Goal: Information Seeking & Learning: Learn about a topic

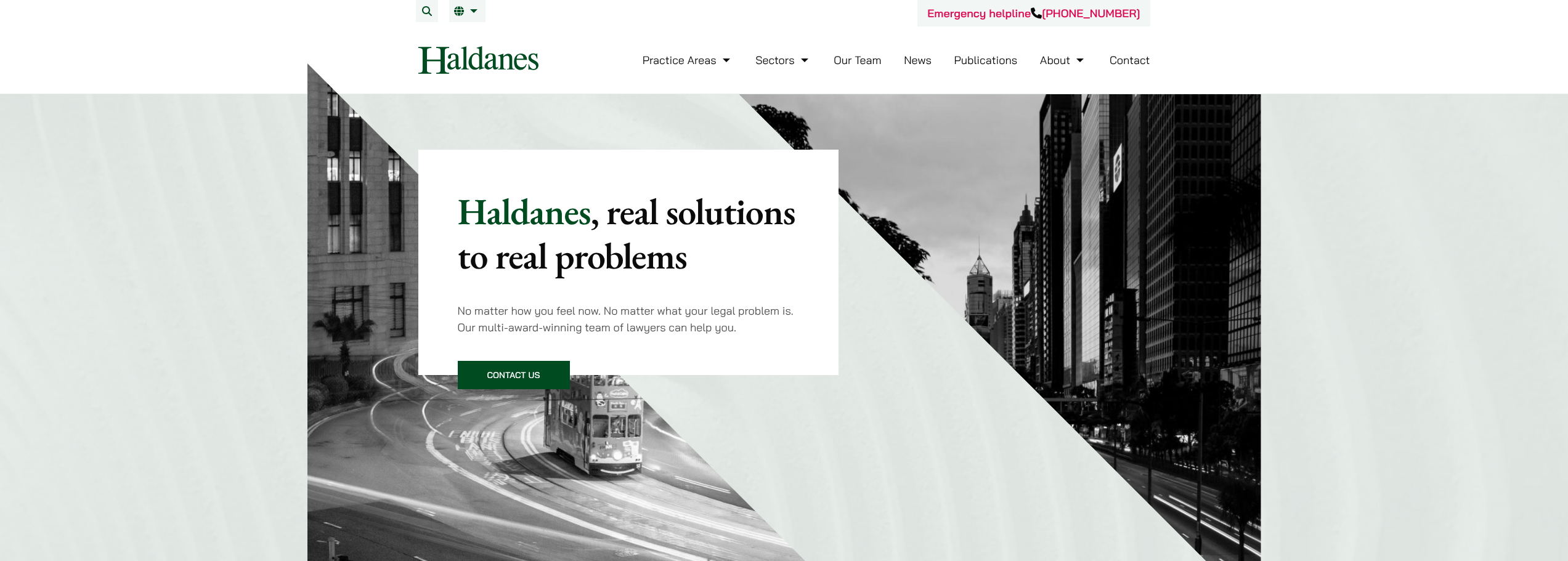
click at [849, 61] on link "Our Team" at bounding box center [857, 60] width 47 height 14
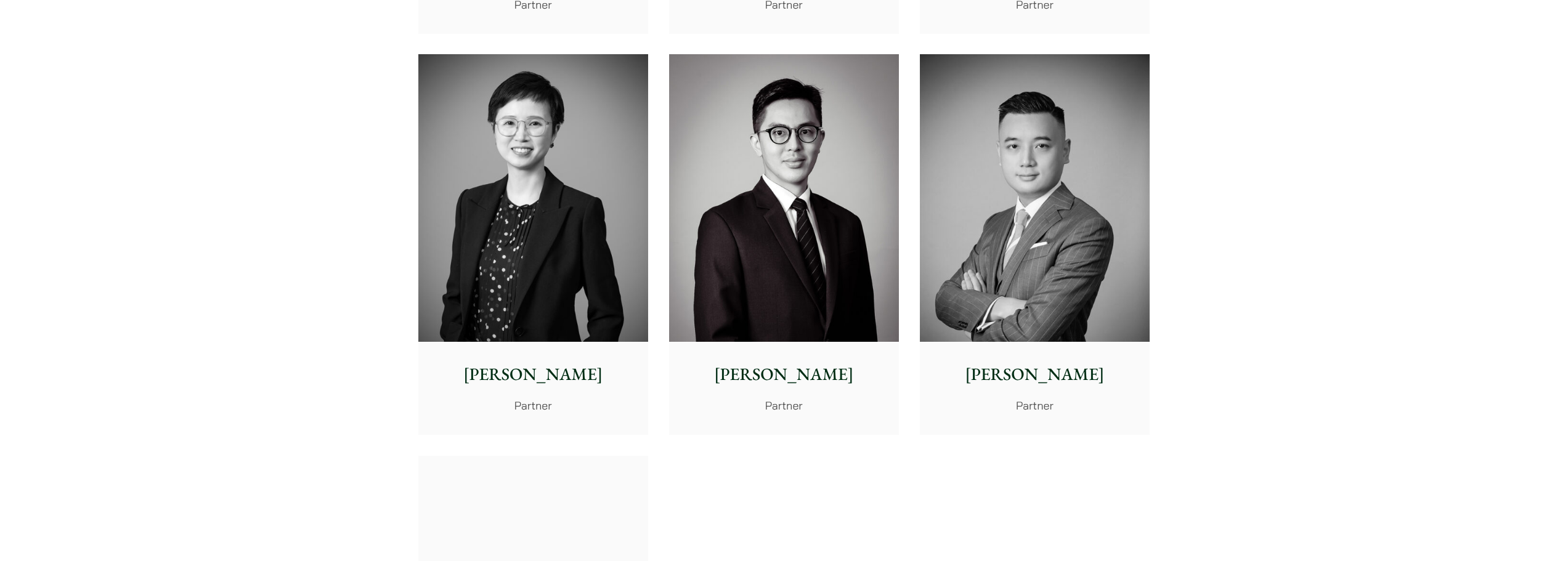
scroll to position [2279, 0]
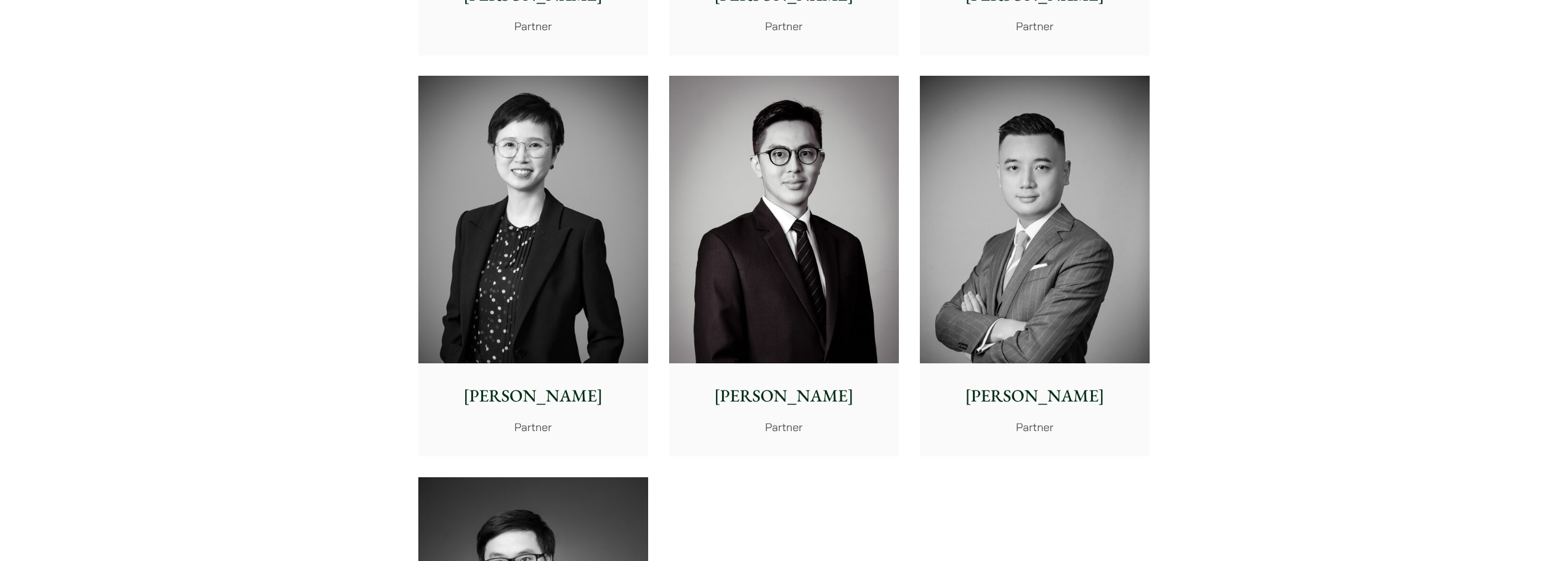
click at [709, 185] on img at bounding box center [784, 219] width 229 height 288
click at [781, 344] on img at bounding box center [784, 219] width 229 height 288
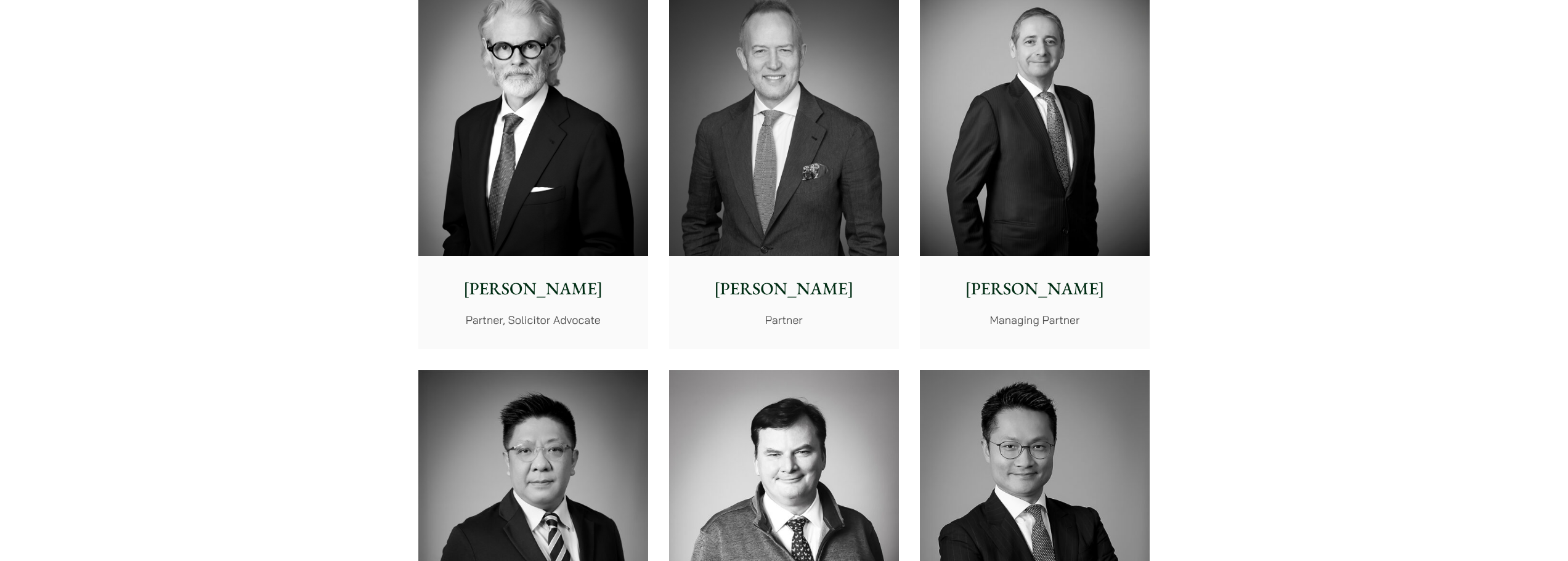
scroll to position [185, 0]
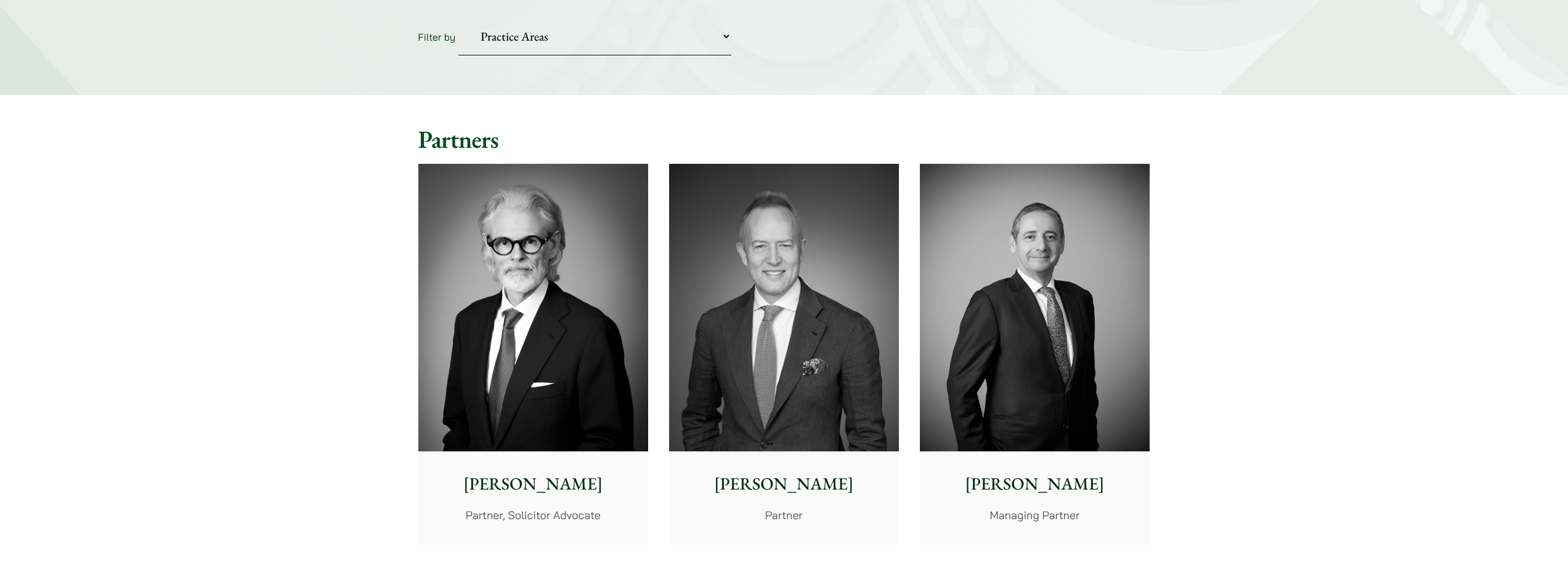
click at [616, 40] on select "Practice Areas Antitrust and Competition Civil Litigation & Dispute Resolution …" at bounding box center [595, 36] width 273 height 38
select select "divorce-and-family-law"
click at [458, 18] on select "Practice Areas Antitrust and Competition Civil Litigation & Dispute Resolution …" at bounding box center [595, 36] width 273 height 38
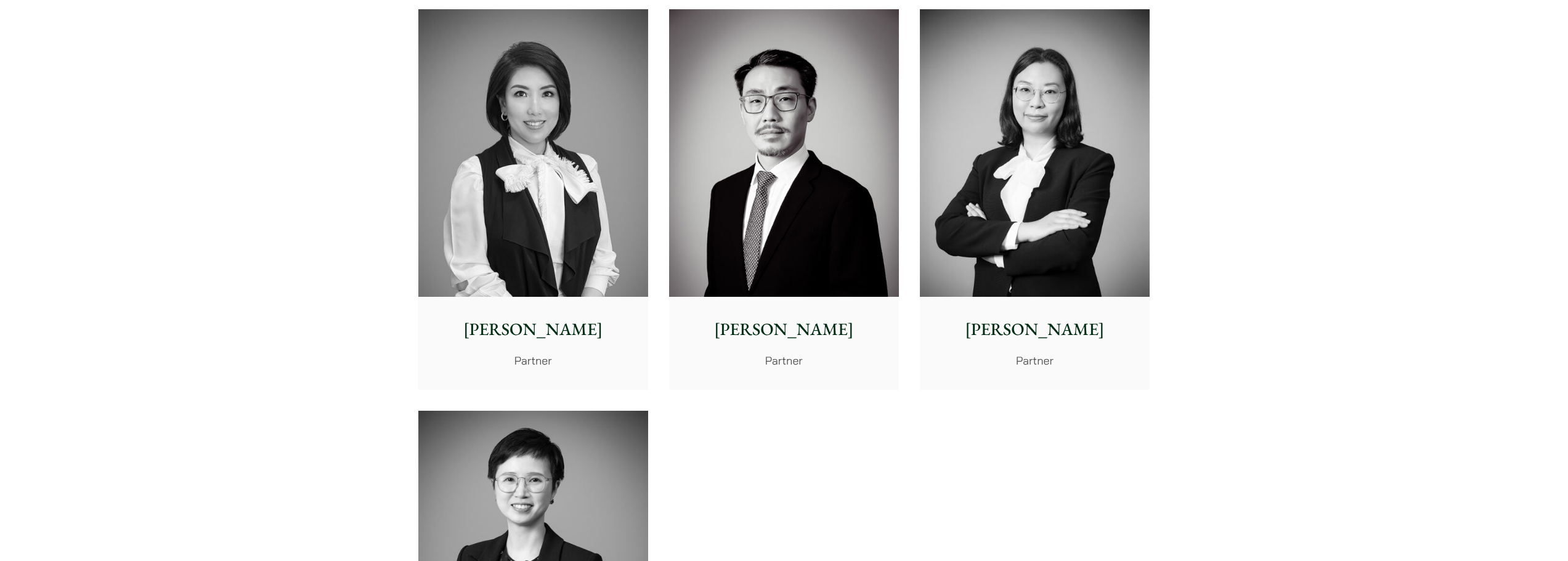
scroll to position [308, 0]
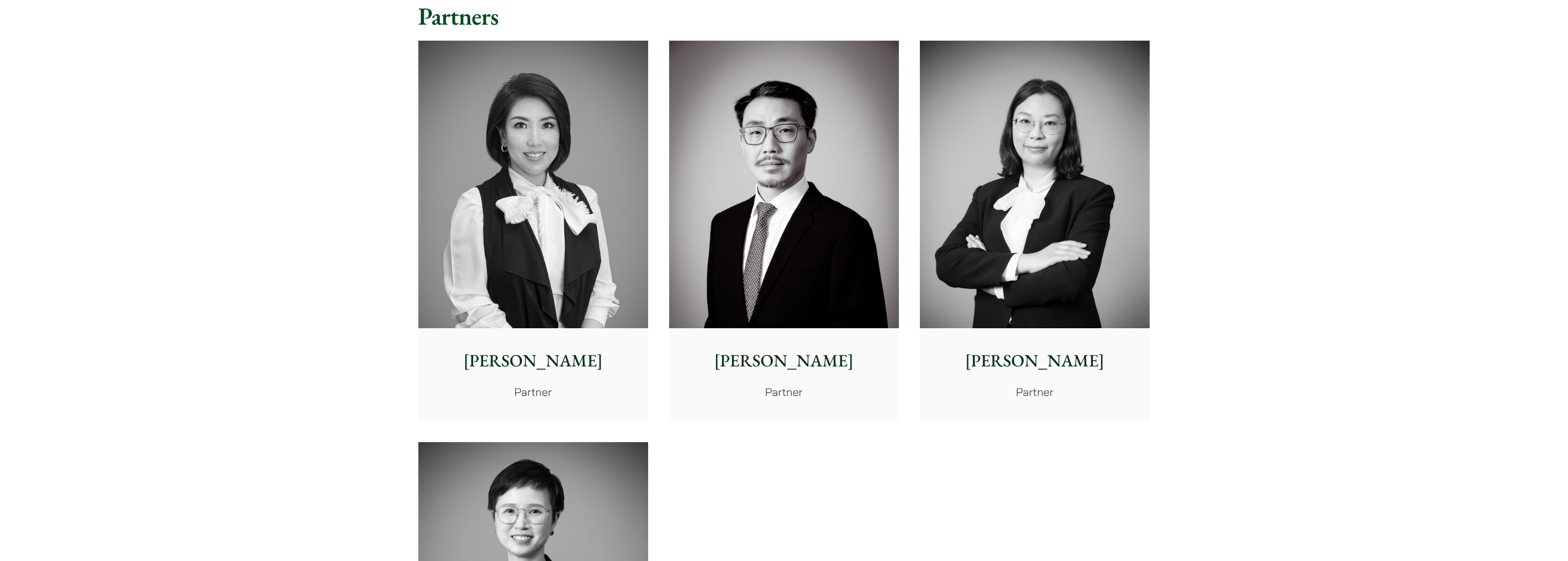
click at [588, 208] on img at bounding box center [533, 184] width 229 height 288
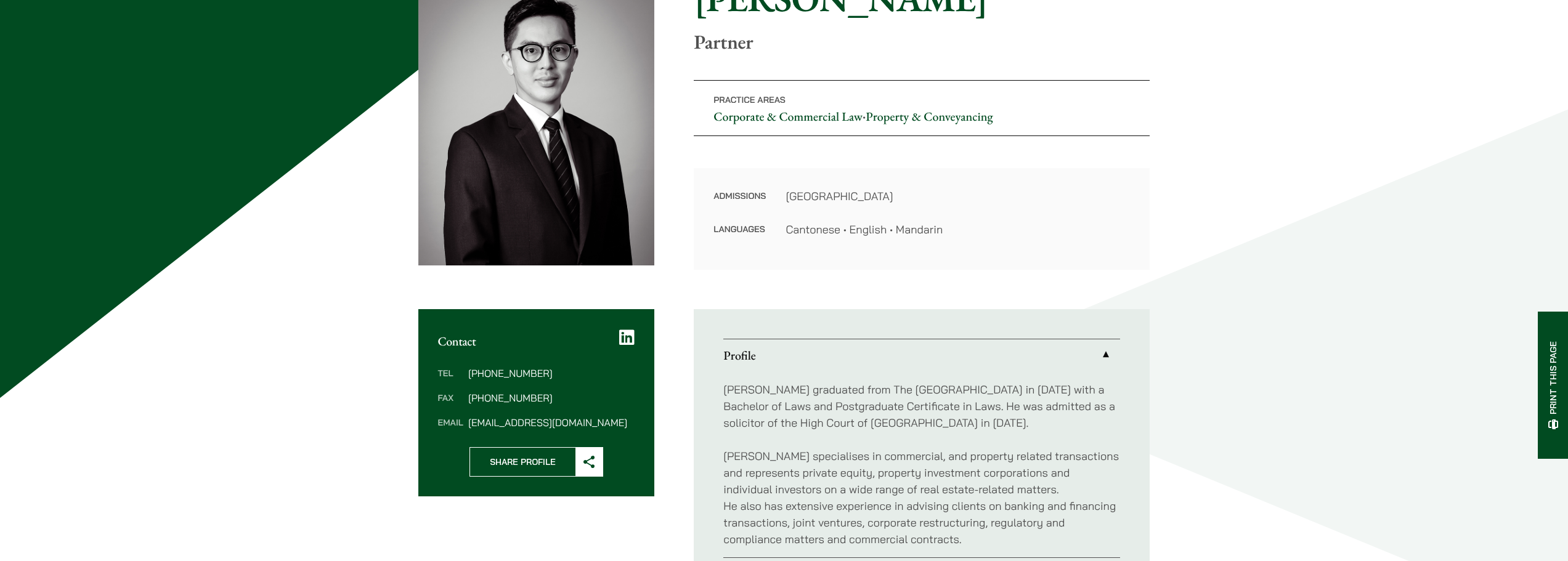
scroll to position [62, 0]
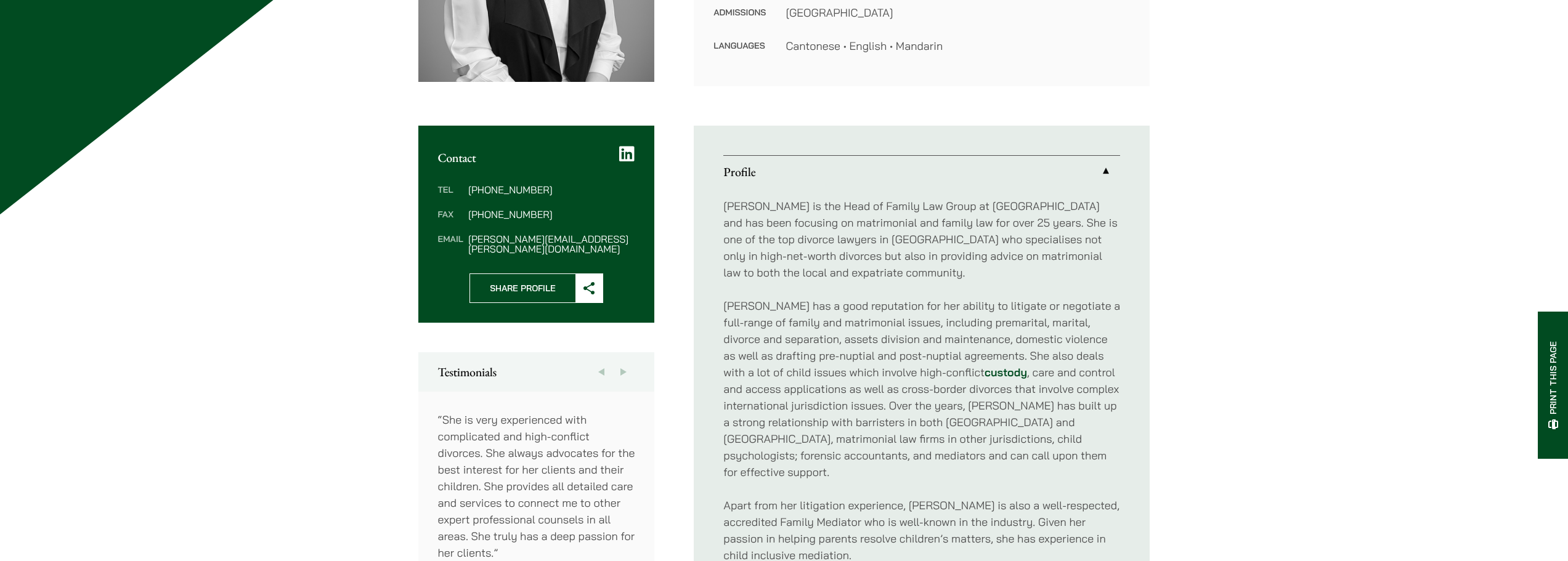
scroll to position [370, 0]
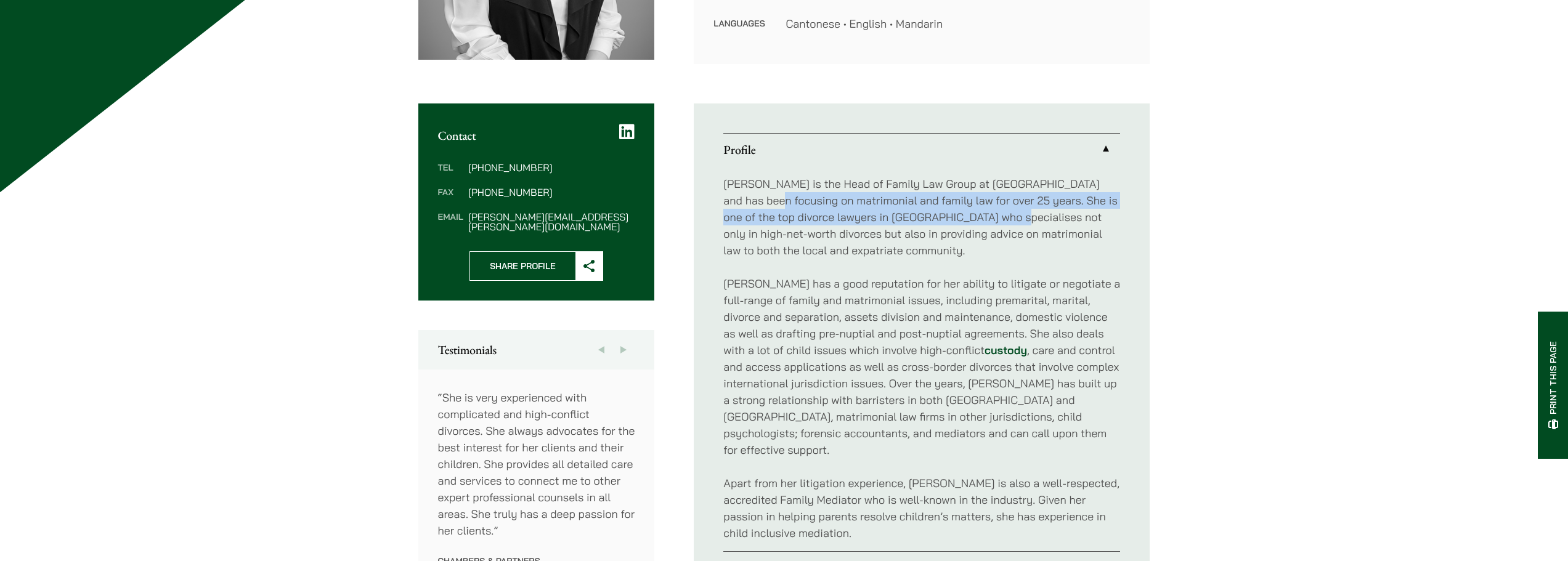
drag, startPoint x: 741, startPoint y: 203, endPoint x: 966, endPoint y: 214, distance: 225.3
click at [966, 214] on p "Elsie Liu is the Head of Family Law Group at Haldanes and has been focusing on …" at bounding box center [921, 217] width 396 height 84
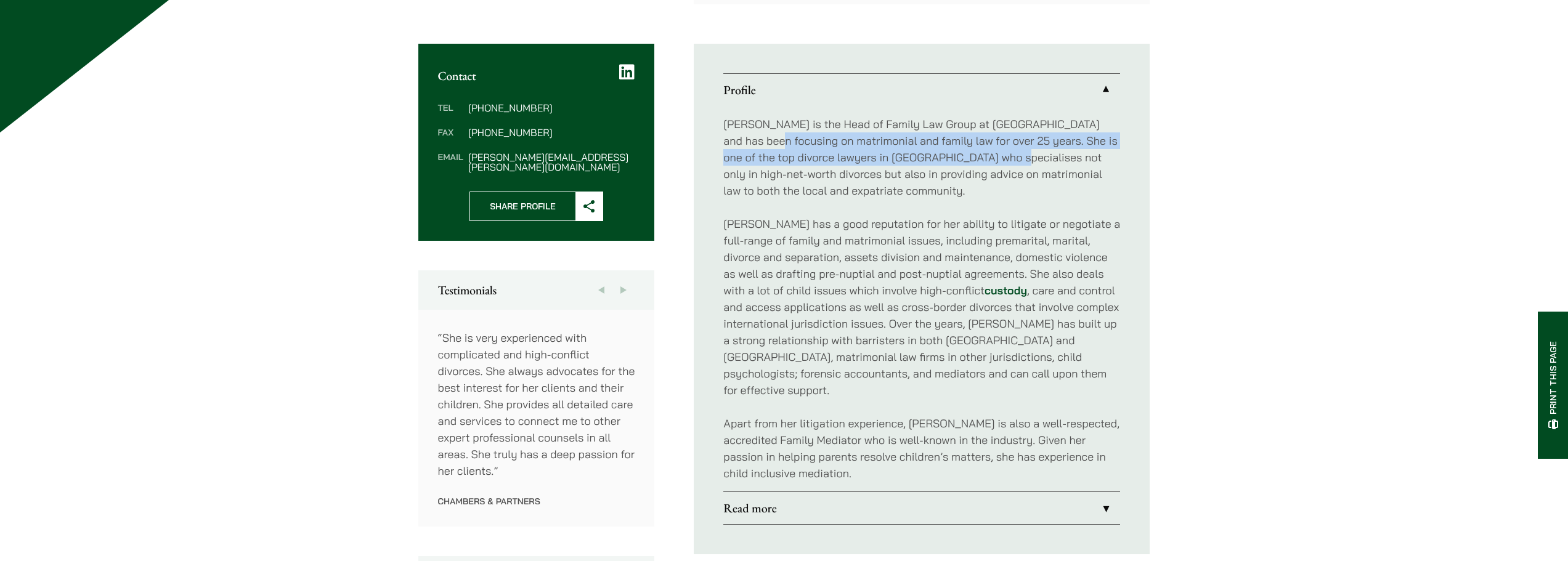
scroll to position [431, 0]
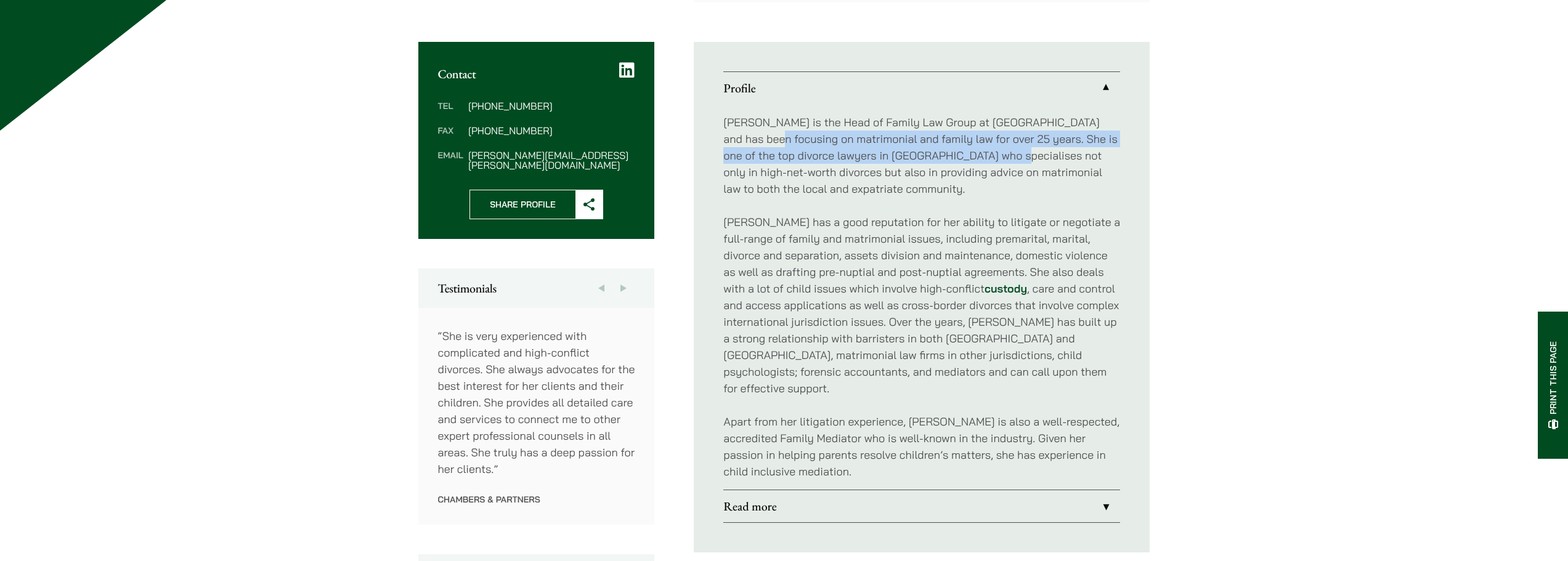
click at [881, 490] on link "Read more" at bounding box center [921, 506] width 396 height 32
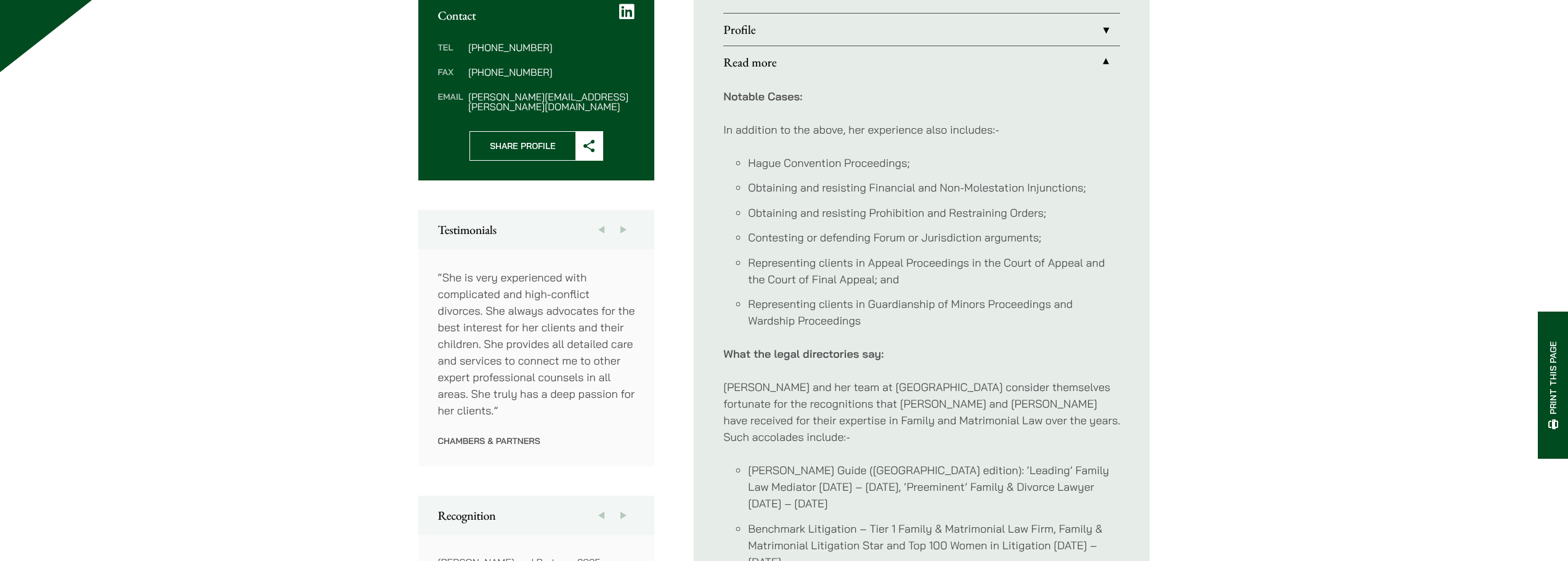
scroll to position [493, 0]
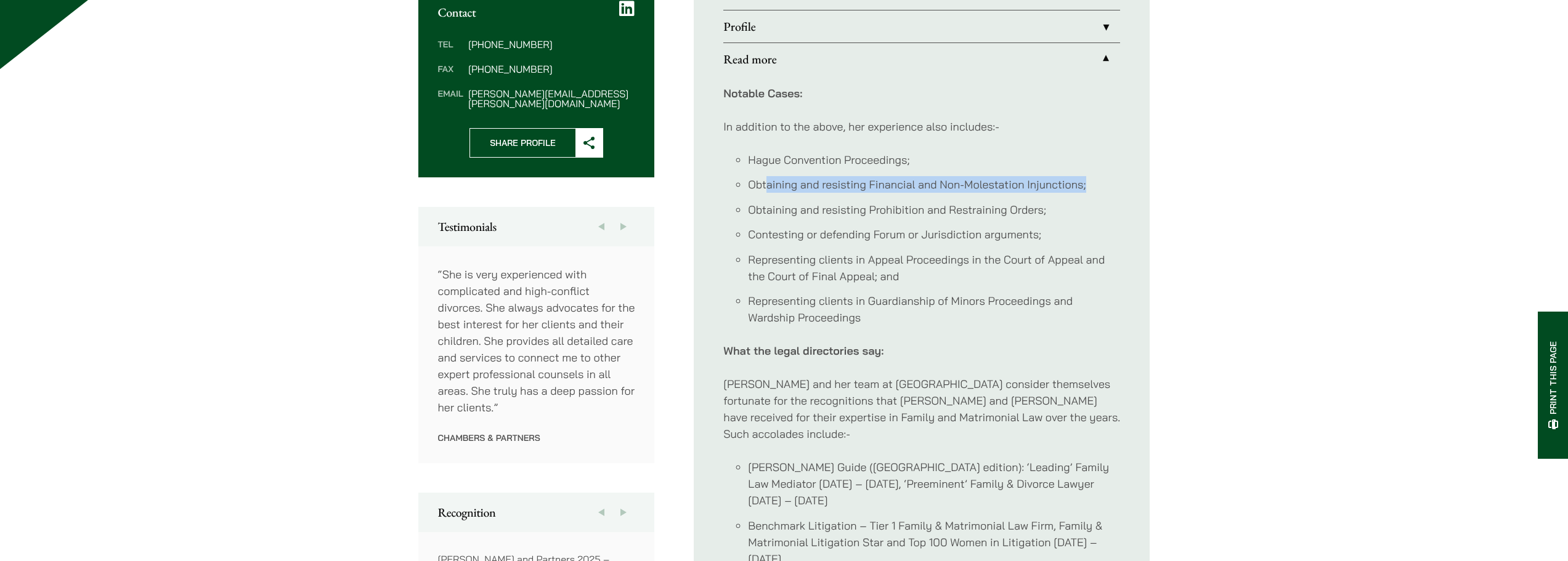
drag, startPoint x: 765, startPoint y: 182, endPoint x: 1104, endPoint y: 181, distance: 339.0
click at [1104, 181] on li "Obtaining and resisting Financial and Non-Molestation Injunctions;" at bounding box center [934, 185] width 372 height 17
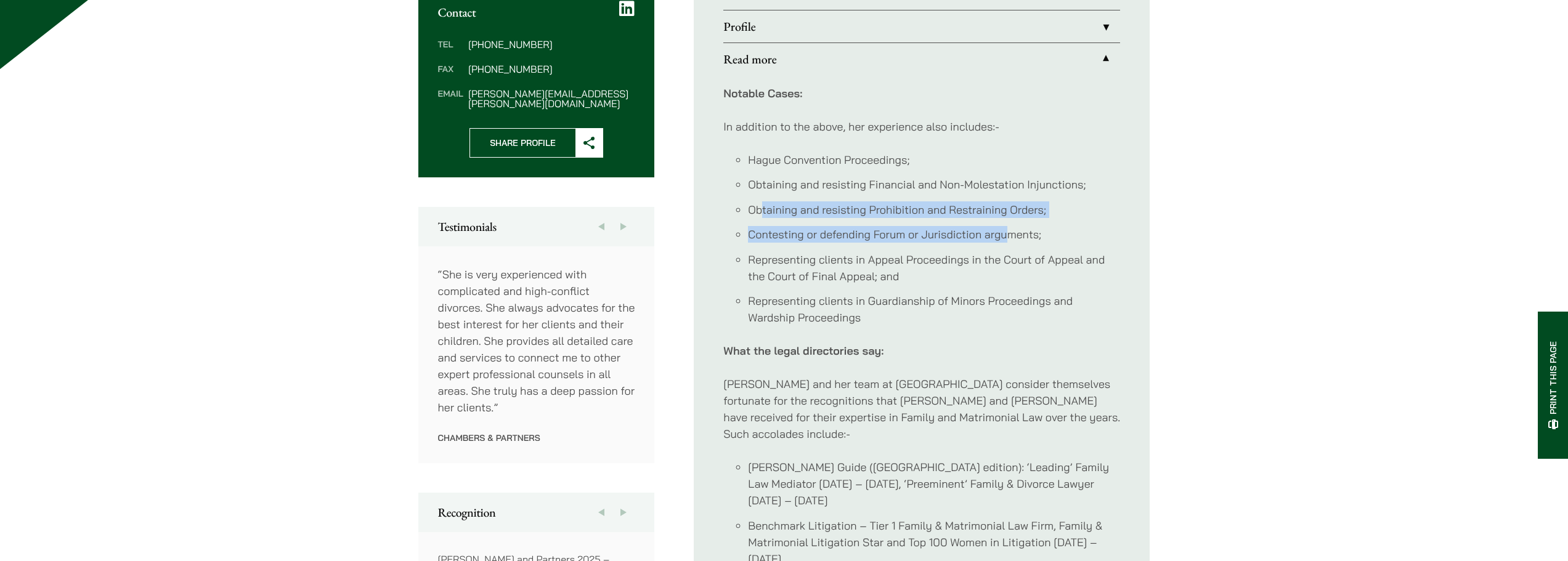
drag, startPoint x: 837, startPoint y: 215, endPoint x: 1008, endPoint y: 228, distance: 171.5
click at [1008, 228] on ul "Hague Convention Proceedings; Obtaining and resisting Financial and Non-Molesta…" at bounding box center [921, 239] width 396 height 175
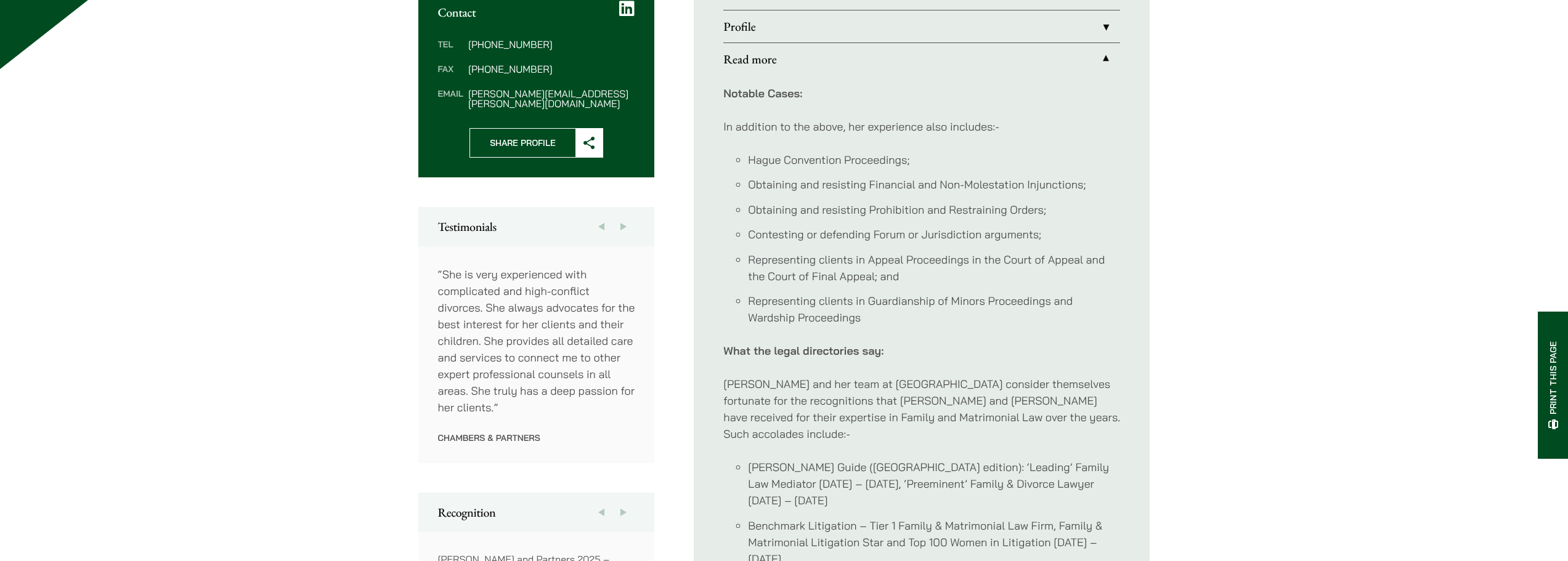
click at [844, 312] on li "Representing clients in Guardianship of Minors Proceedings and Wardship Proceed…" at bounding box center [934, 309] width 372 height 33
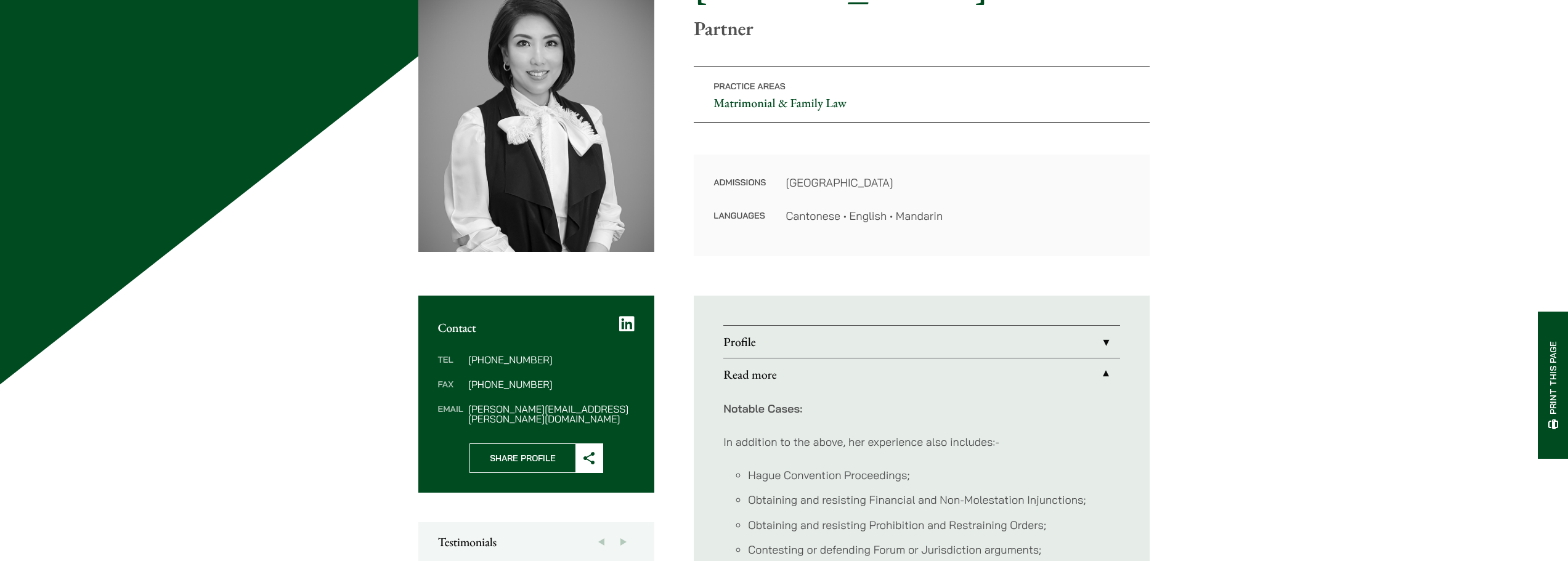
scroll to position [123, 0]
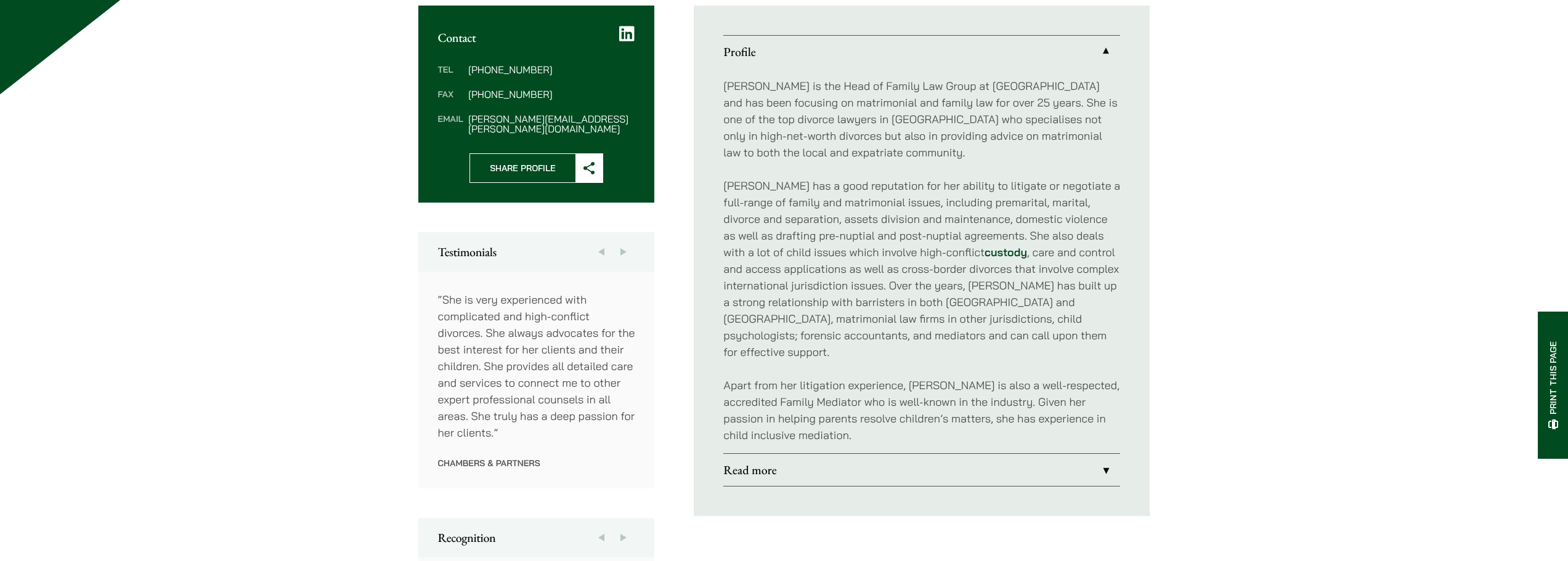
scroll to position [473, 0]
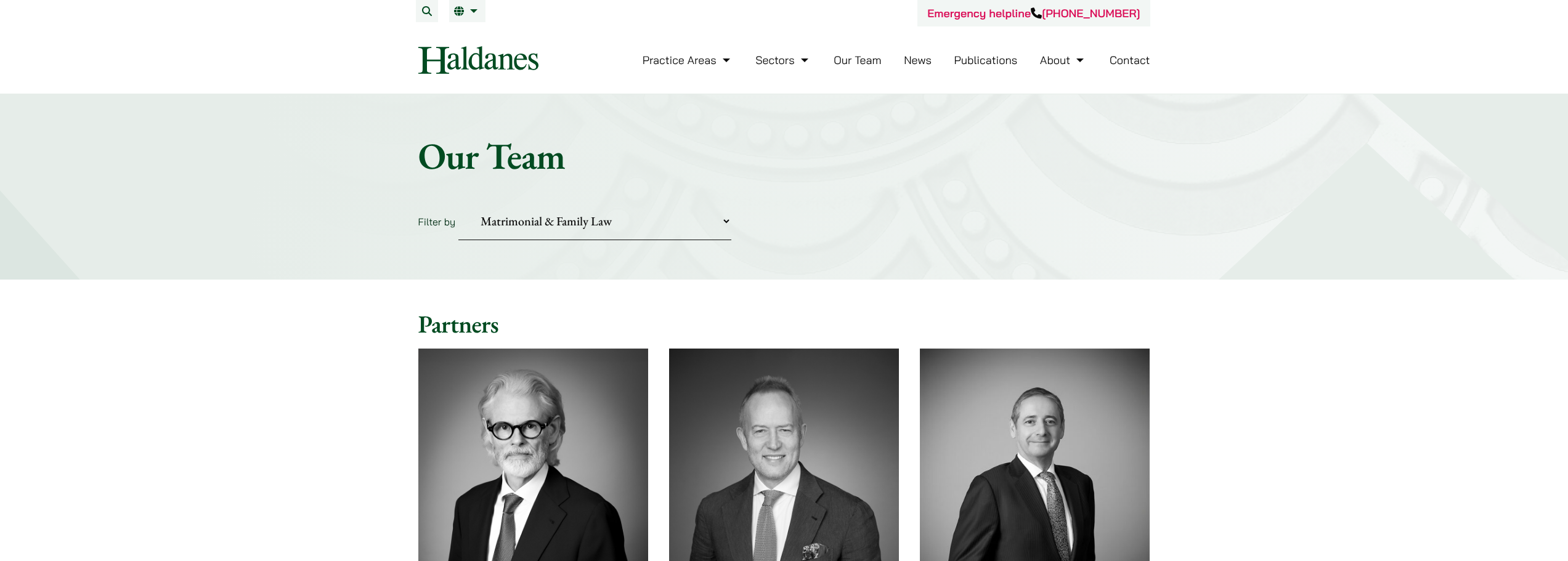
click at [546, 229] on select "Practice Areas Antitrust and Competition Civil Litigation & Dispute Resolution …" at bounding box center [595, 221] width 273 height 38
click at [458, 202] on select "Practice Areas Antitrust and Competition Civil Litigation & Dispute Resolution …" at bounding box center [595, 221] width 273 height 38
click at [705, 224] on select "Practice Areas Antitrust and Competition Civil Litigation & Dispute Resolution …" at bounding box center [595, 221] width 273 height 38
click at [458, 202] on select "Practice Areas Antitrust and Competition Civil Litigation & Dispute Resolution …" at bounding box center [595, 221] width 273 height 38
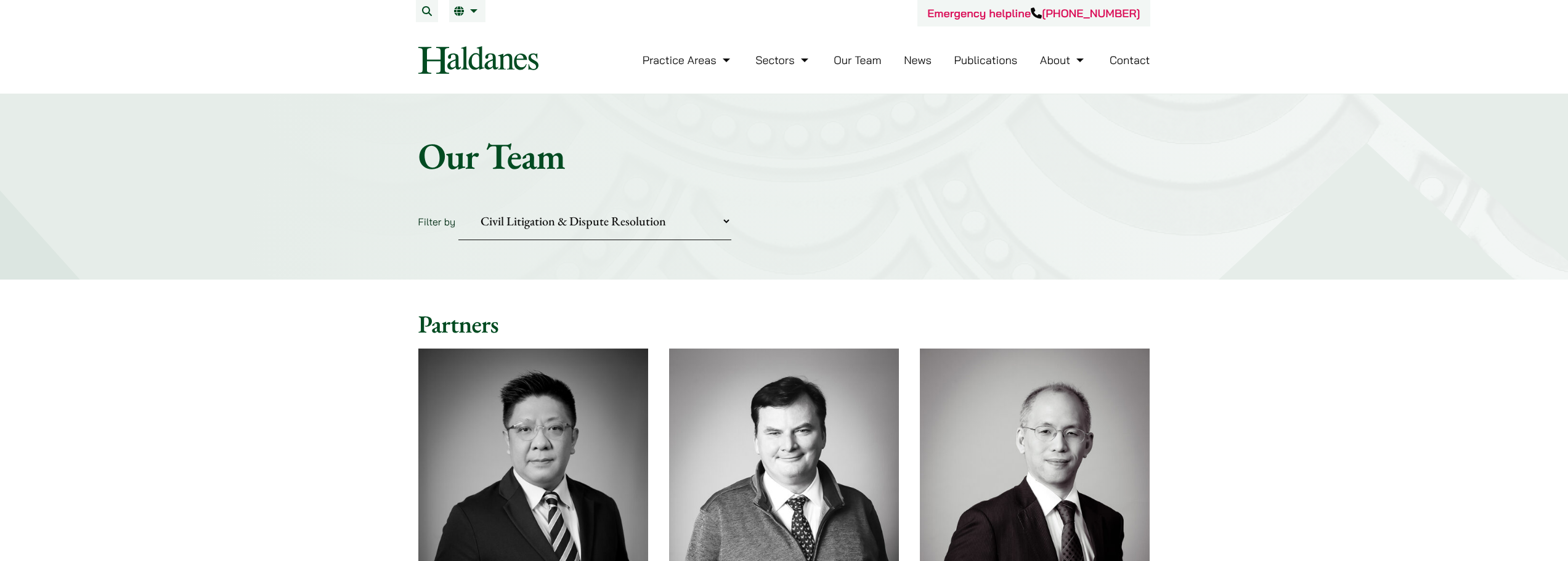
click at [629, 222] on select "Practice Areas Antitrust and Competition Civil Litigation & Dispute Resolution …" at bounding box center [595, 221] width 273 height 38
select select "divorce-and-family-law"
click at [458, 202] on select "Practice Areas Antitrust and Competition Civil Litigation & Dispute Resolution …" at bounding box center [595, 221] width 273 height 38
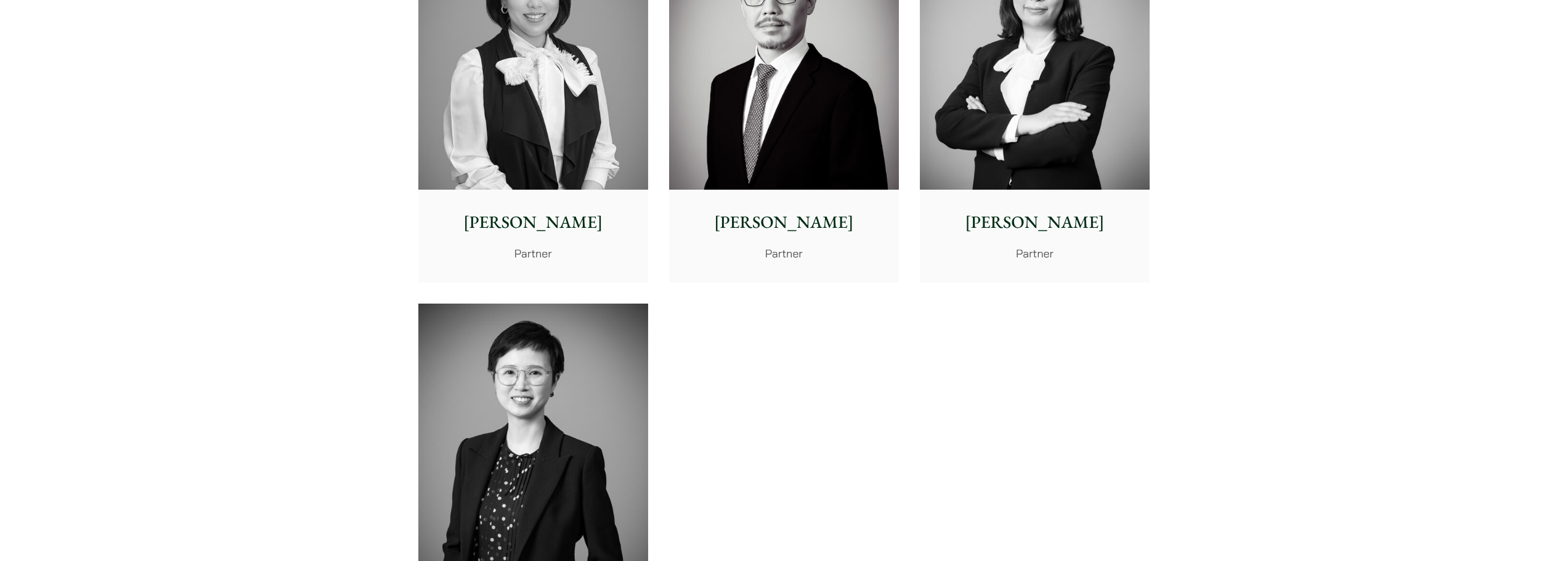
scroll to position [493, 0]
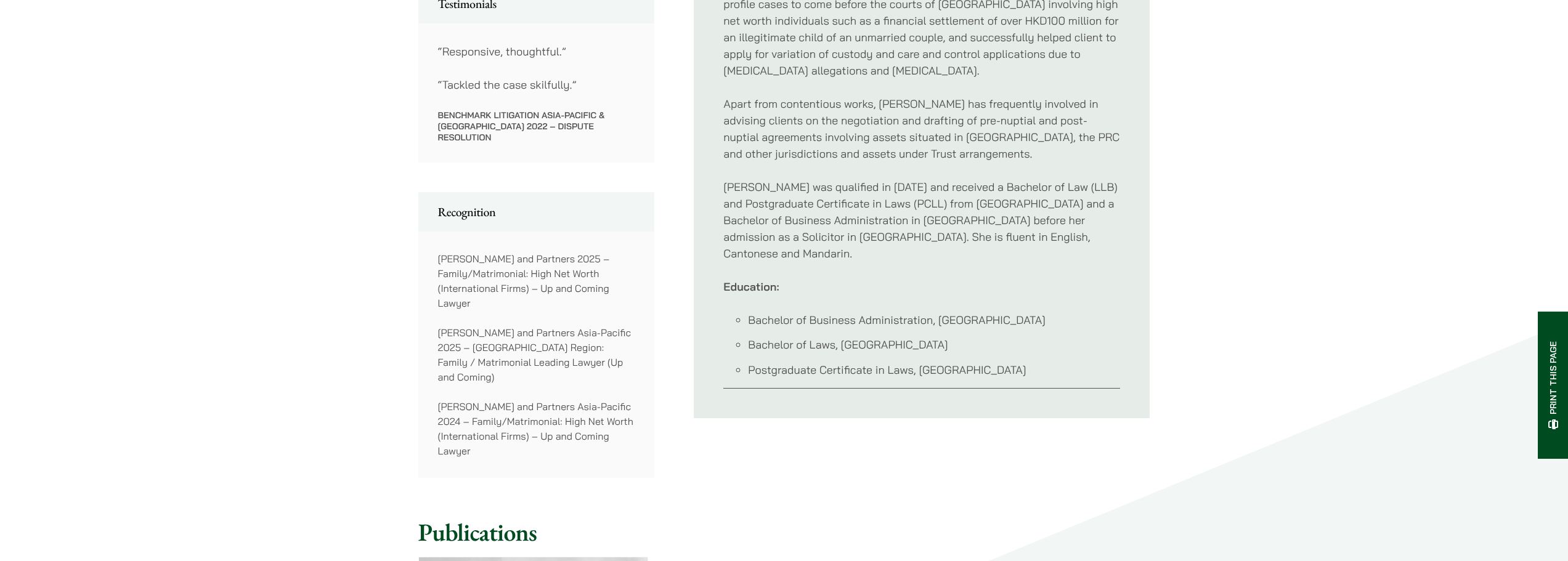
scroll to position [739, 0]
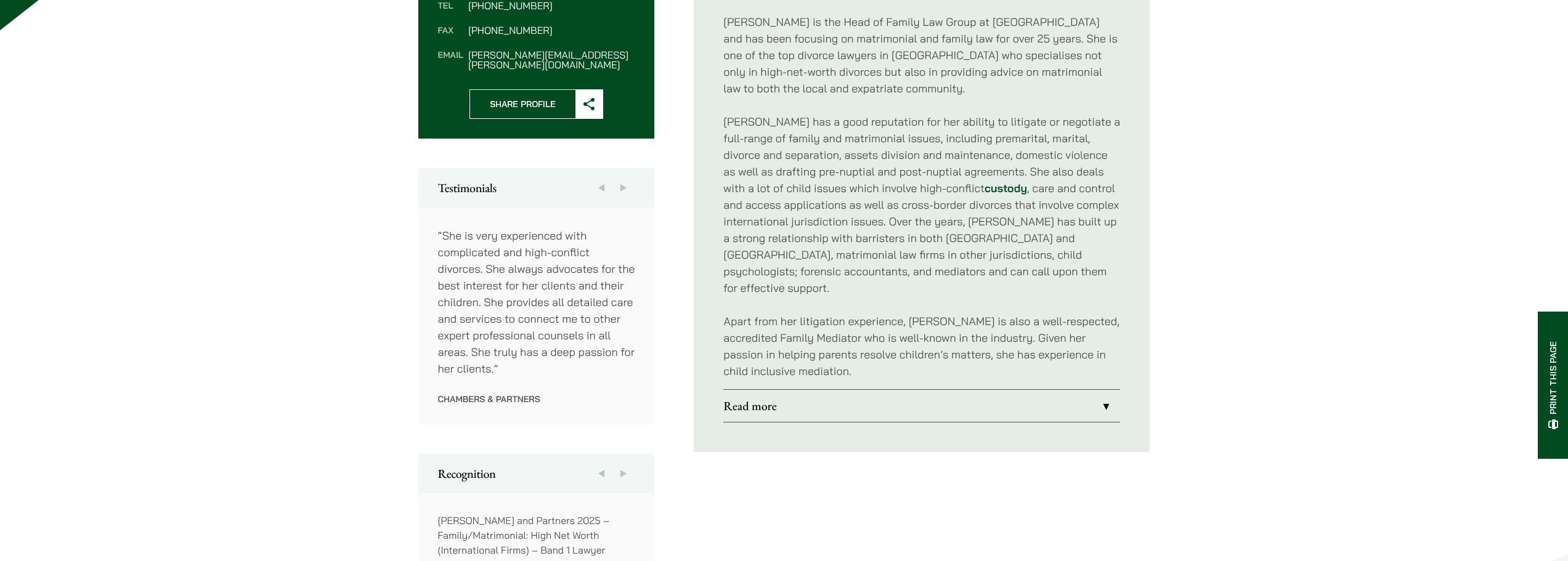
scroll to position [554, 0]
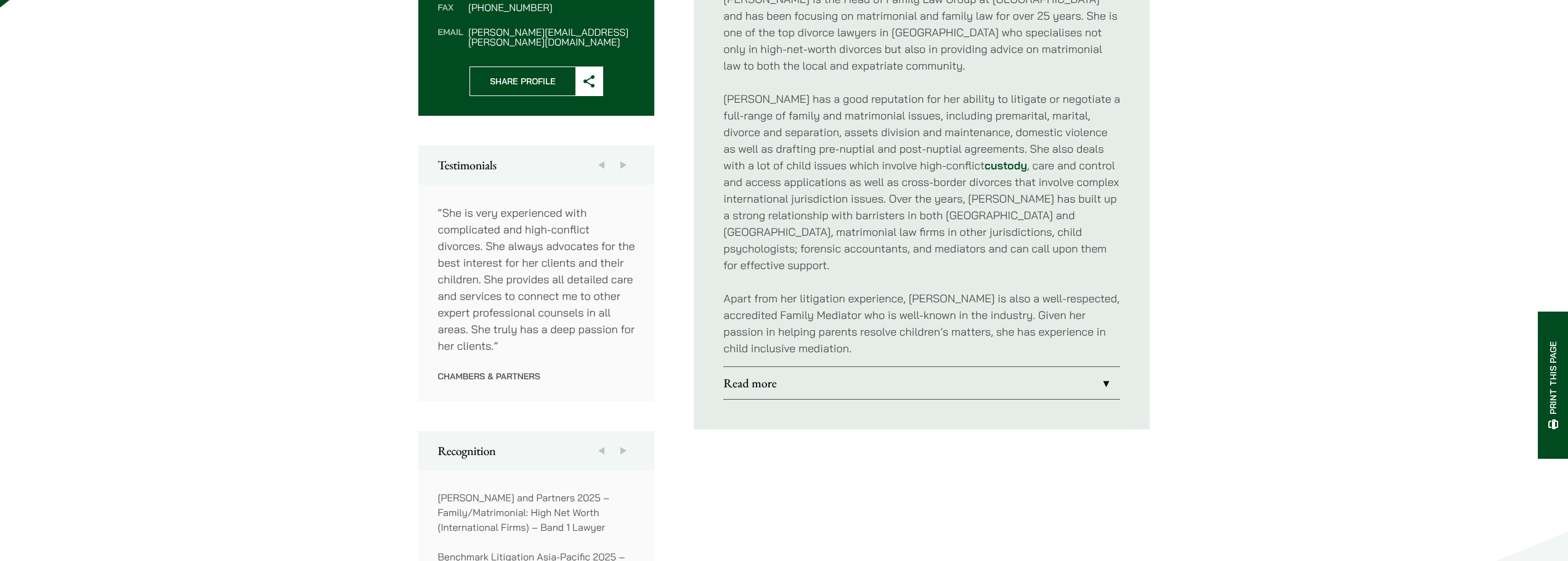
click at [925, 373] on link "Read more" at bounding box center [921, 383] width 396 height 32
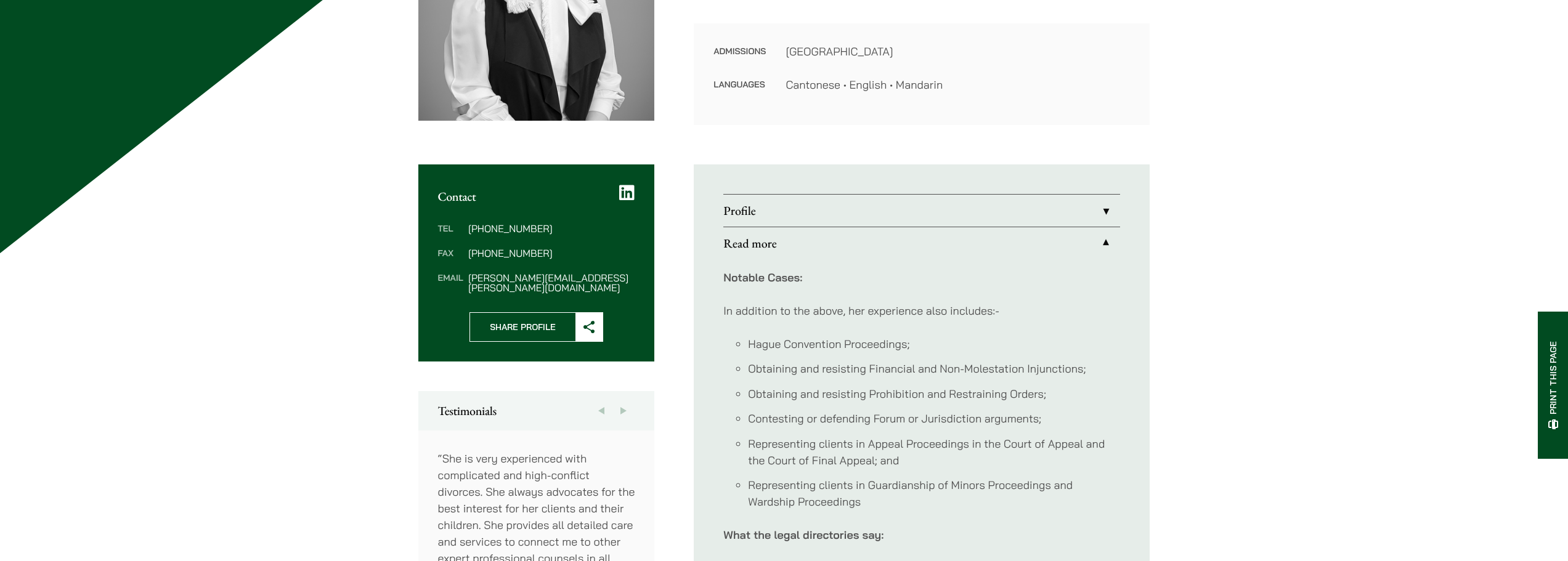
scroll to position [308, 0]
click at [949, 212] on link "Profile" at bounding box center [921, 212] width 396 height 32
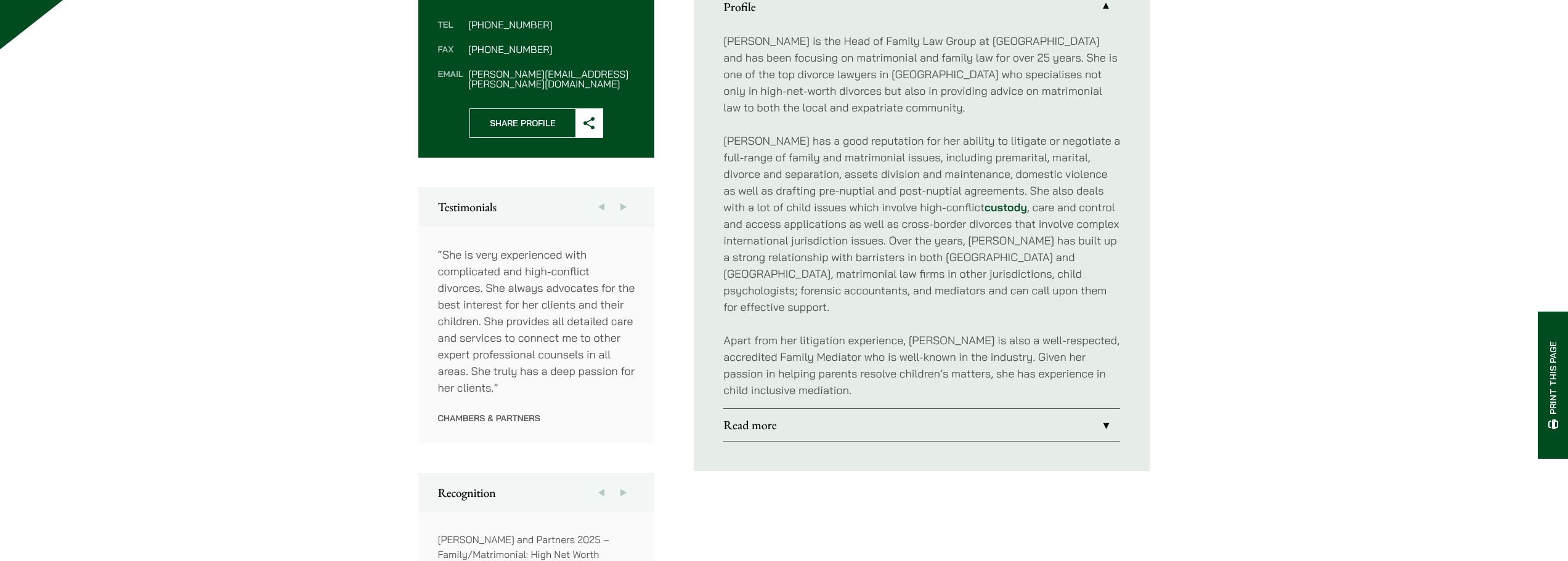
scroll to position [554, 0]
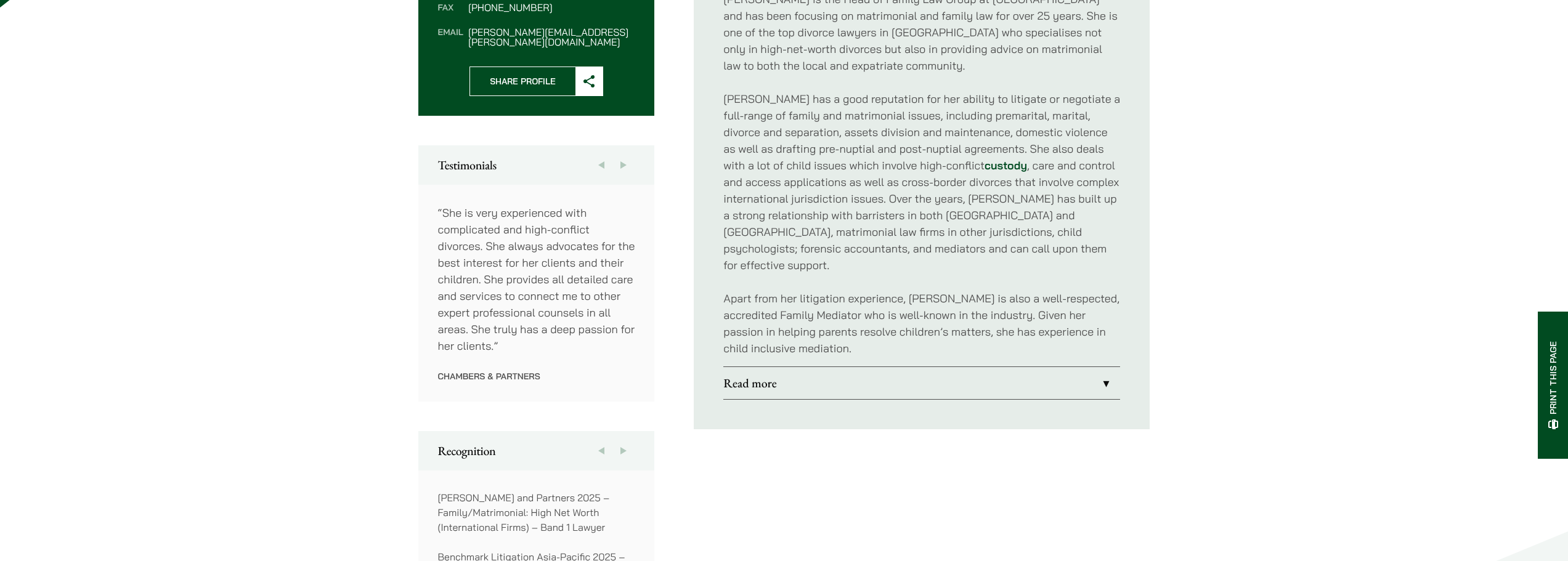
click at [922, 376] on link "Read more" at bounding box center [921, 383] width 396 height 32
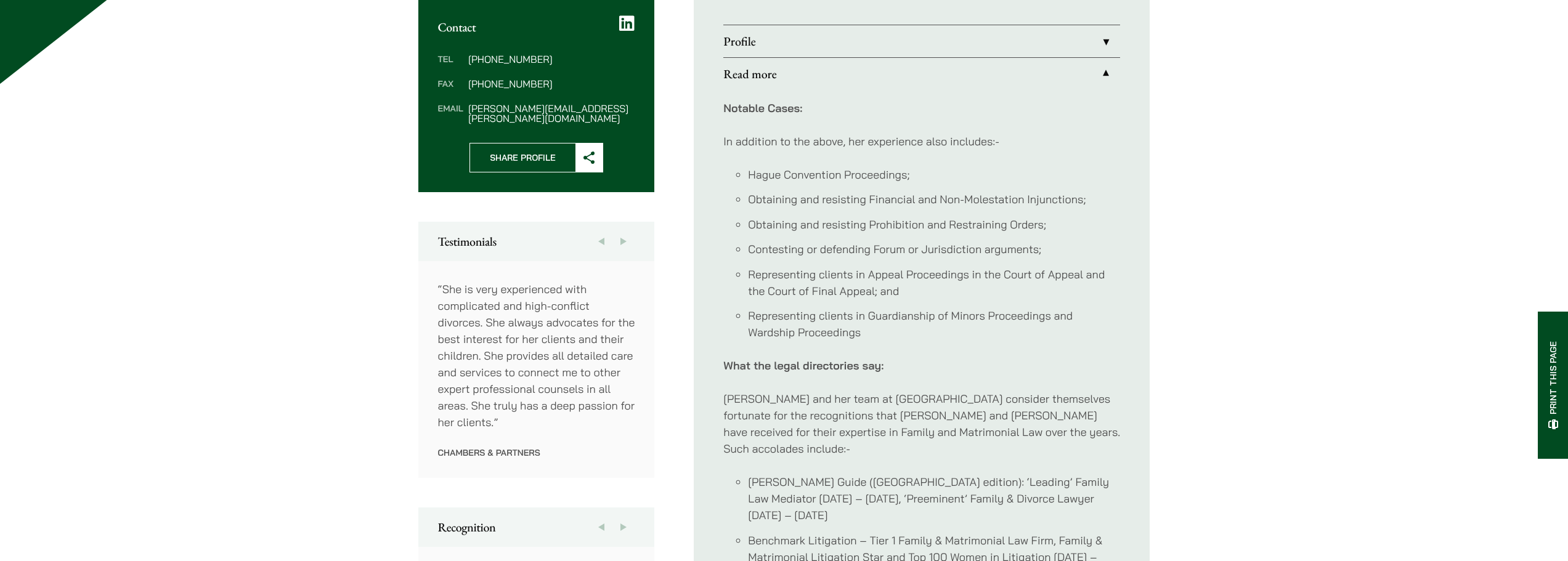
scroll to position [431, 0]
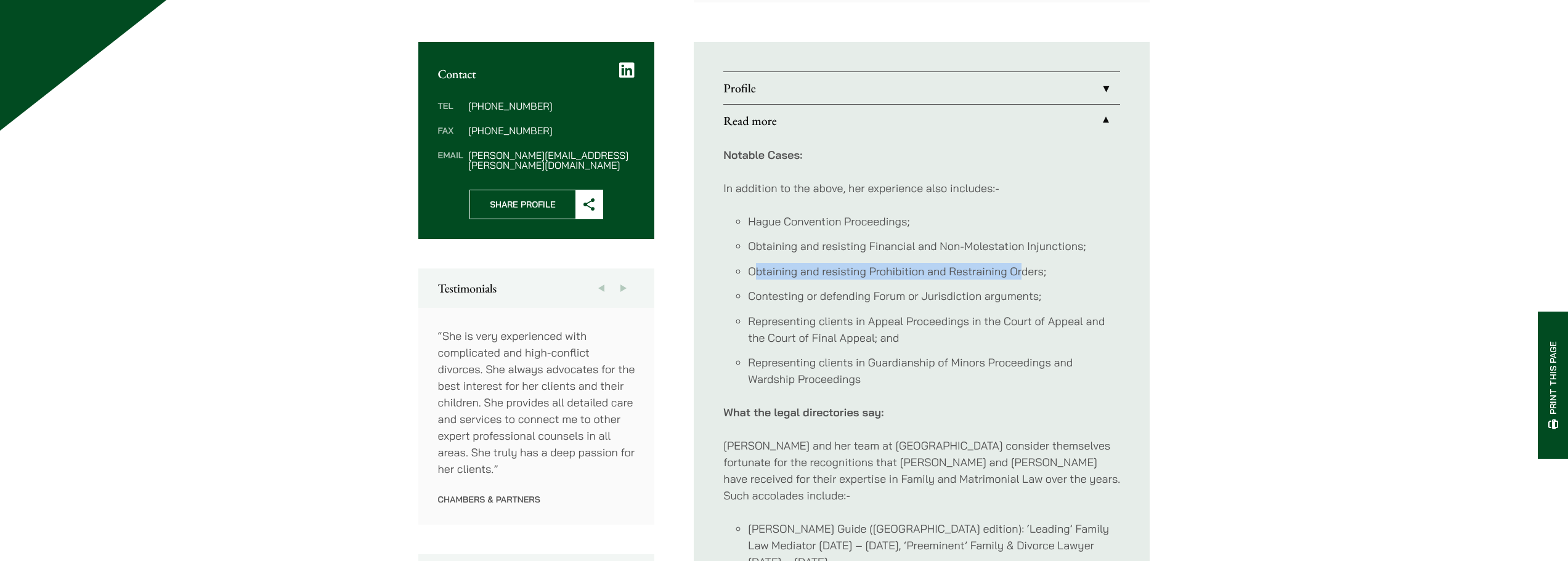
drag, startPoint x: 772, startPoint y: 271, endPoint x: 1022, endPoint y: 275, distance: 250.0
click at [1022, 275] on li "Obtaining and resisting Prohibition and Restraining Orders;" at bounding box center [934, 272] width 372 height 17
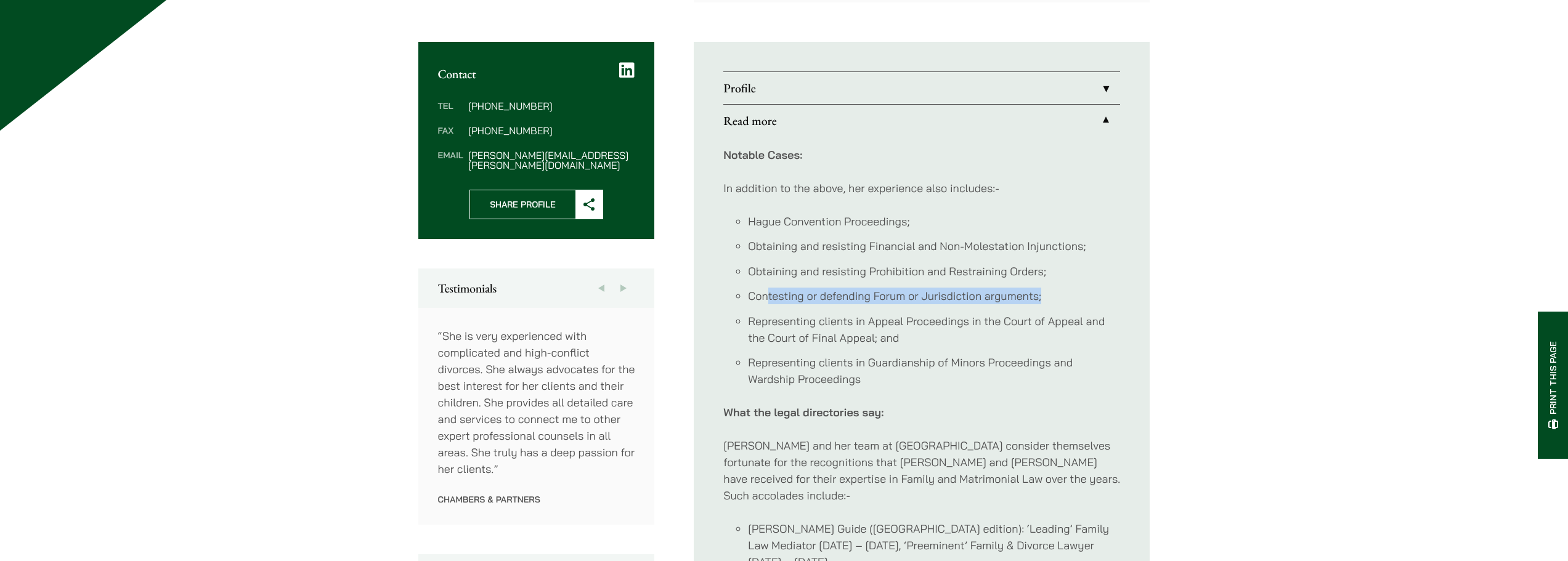
drag, startPoint x: 768, startPoint y: 294, endPoint x: 1109, endPoint y: 299, distance: 341.0
click at [1109, 299] on li "Contesting or defending Forum or Jurisdiction arguments;" at bounding box center [934, 296] width 372 height 17
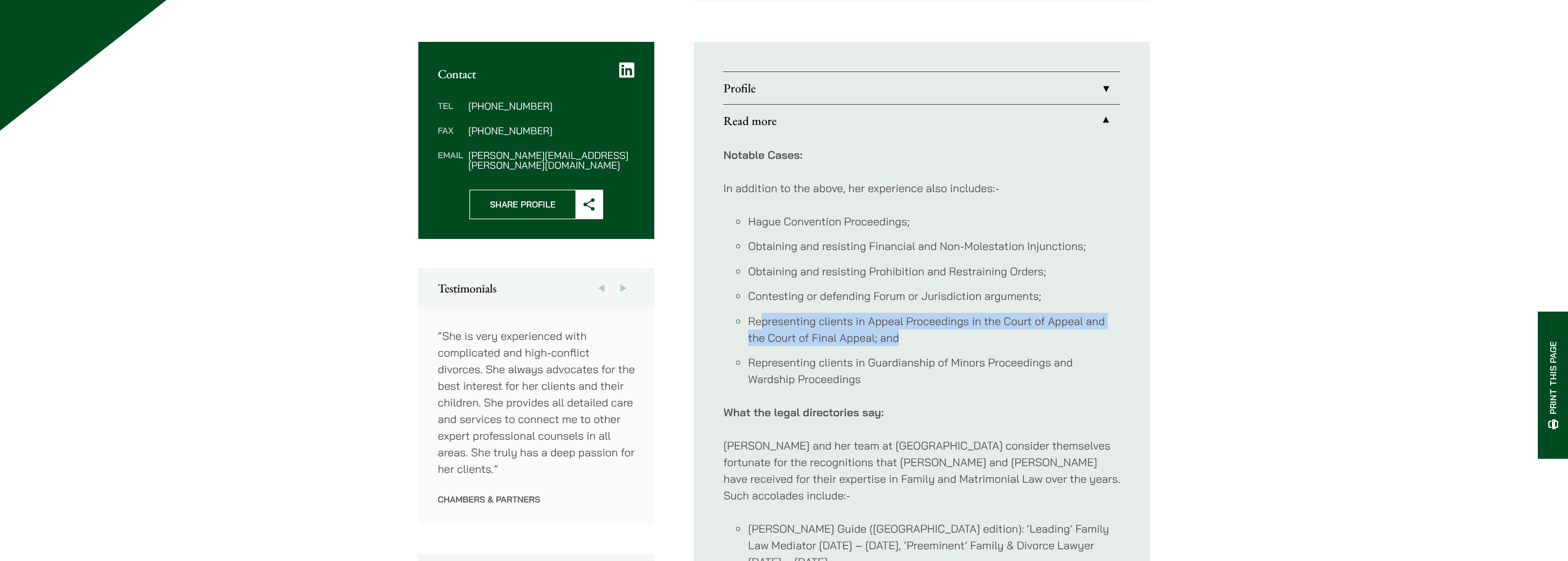
drag, startPoint x: 762, startPoint y: 323, endPoint x: 989, endPoint y: 334, distance: 227.3
click at [989, 334] on li "Representing clients in Appeal Proceedings in the Court of Appeal and the Court…" at bounding box center [934, 329] width 372 height 33
click at [1091, 346] on li "Representing clients in Appeal Proceedings in the Court of Appeal and the Court…" at bounding box center [934, 329] width 372 height 33
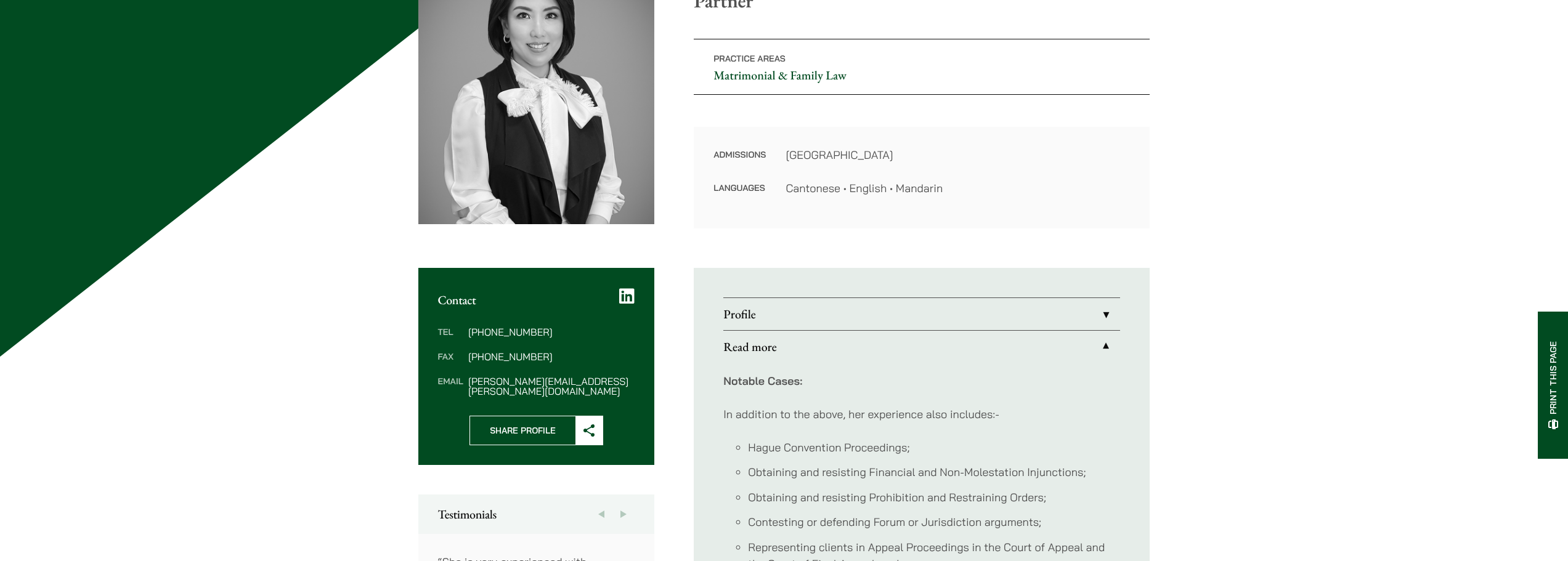
scroll to position [0, 0]
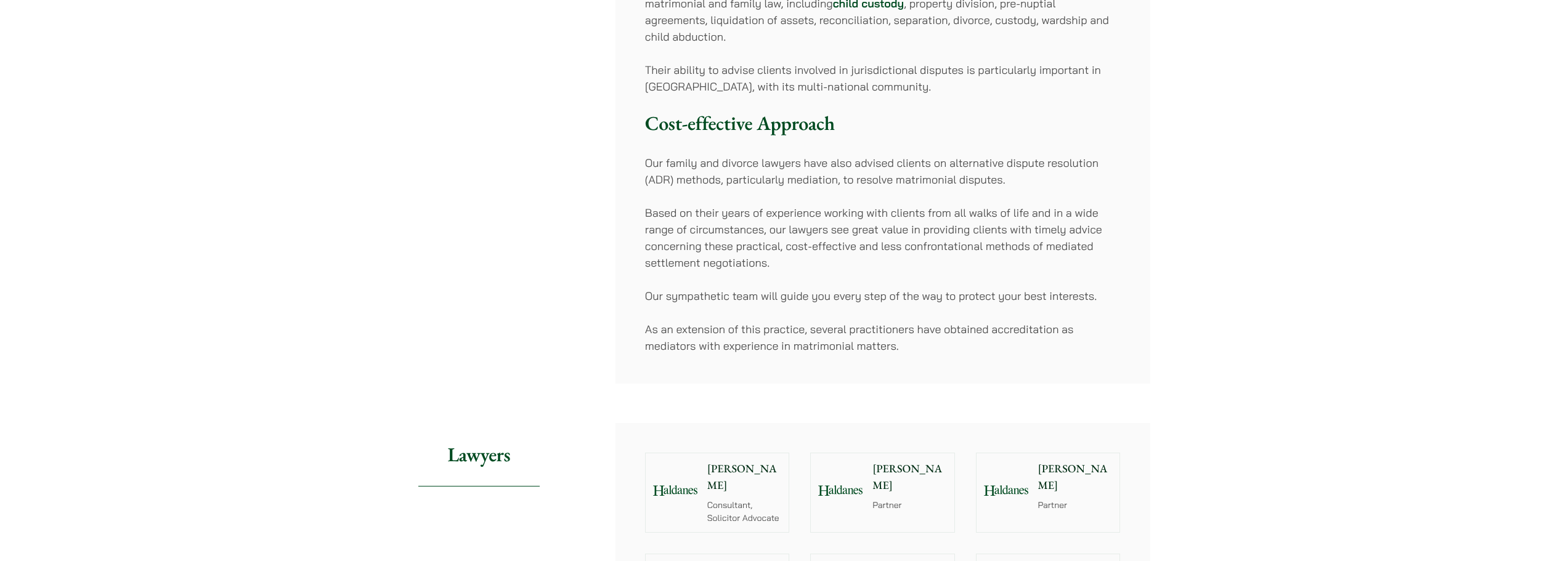
scroll to position [493, 0]
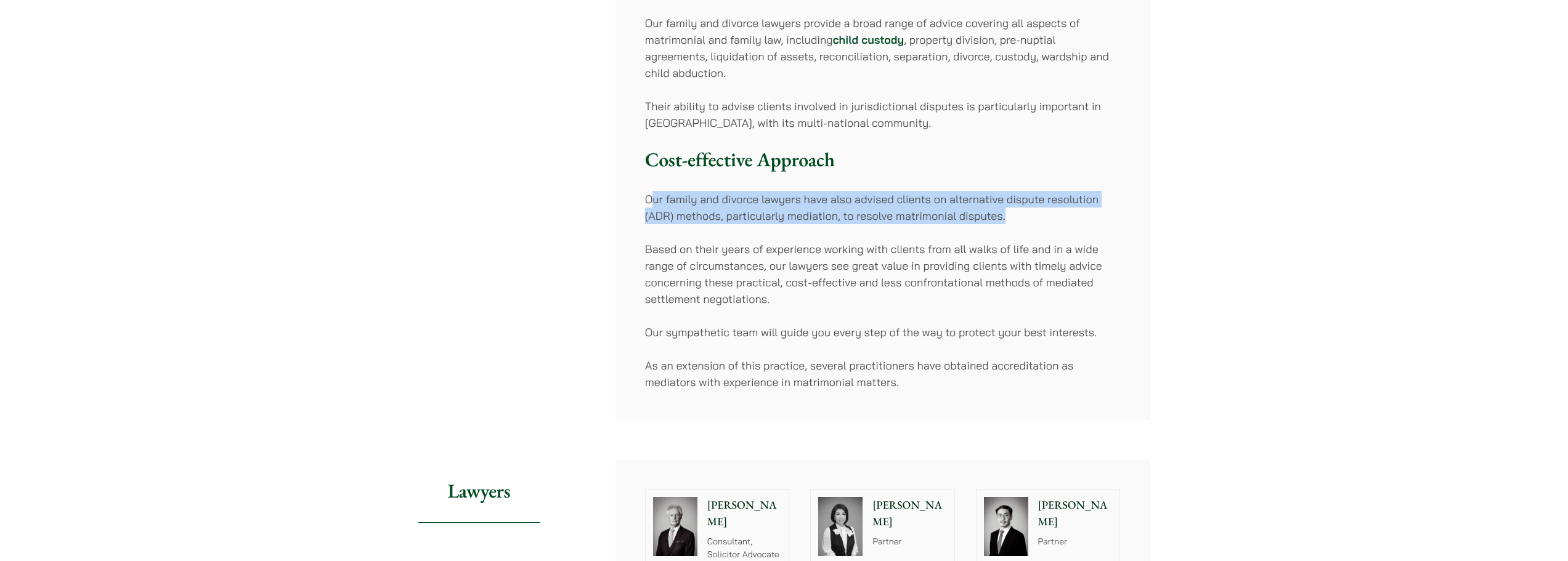
drag, startPoint x: 655, startPoint y: 207, endPoint x: 1037, endPoint y: 225, distance: 382.4
click at [1037, 225] on div "Haldanes’ multi-award-winning Matrimonial and Family Law team has earned a repu…" at bounding box center [883, 78] width 535 height 685
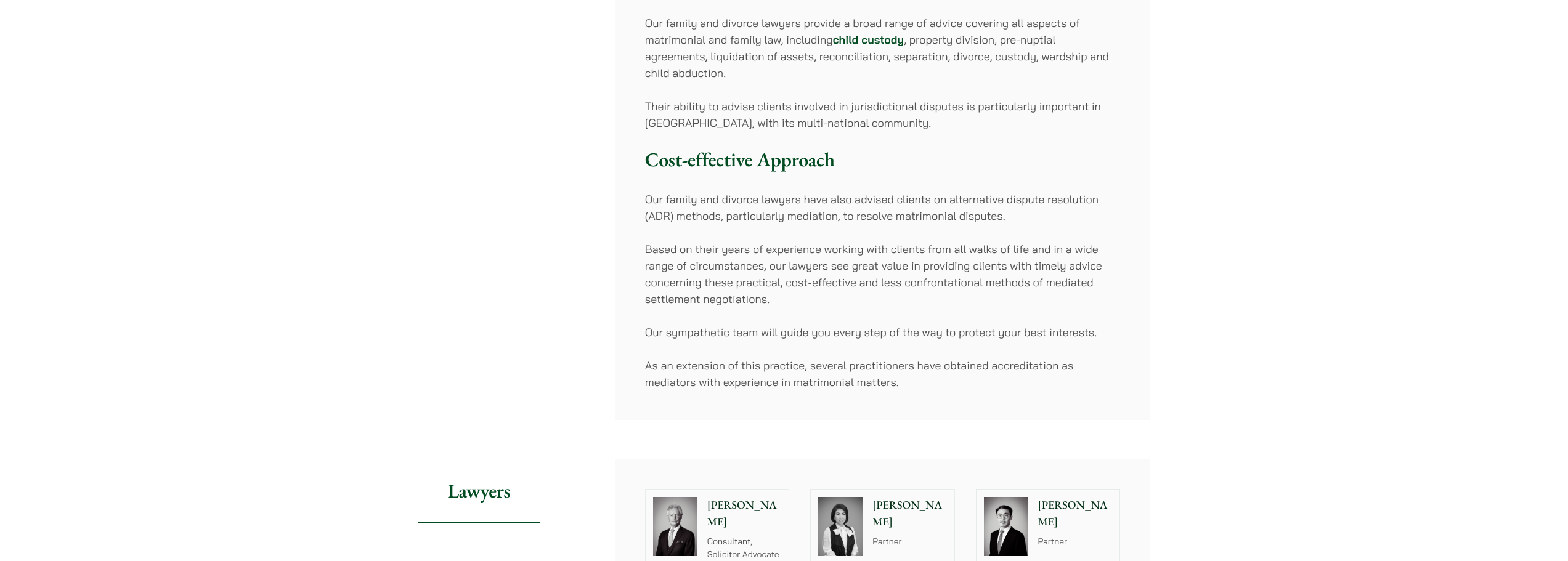
click at [970, 317] on div "Haldanes’ multi-award-winning Matrimonial and Family Law team has earned a repu…" at bounding box center [883, 78] width 535 height 685
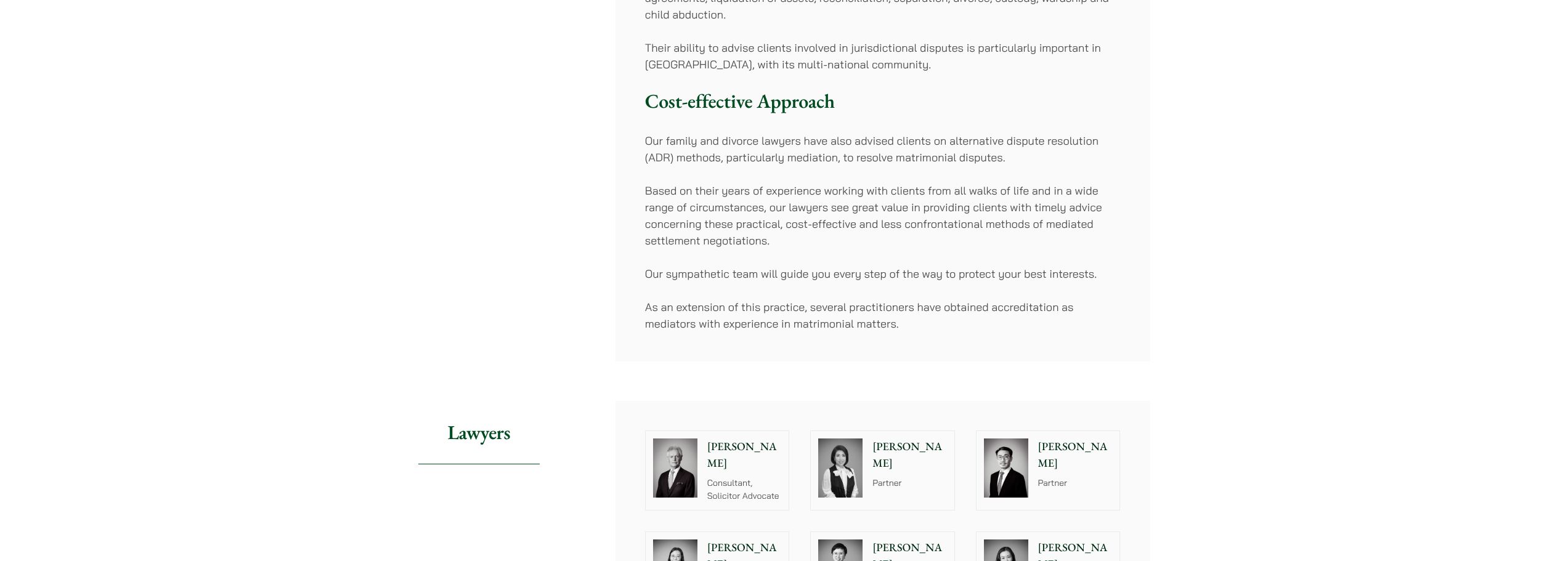
scroll to position [554, 0]
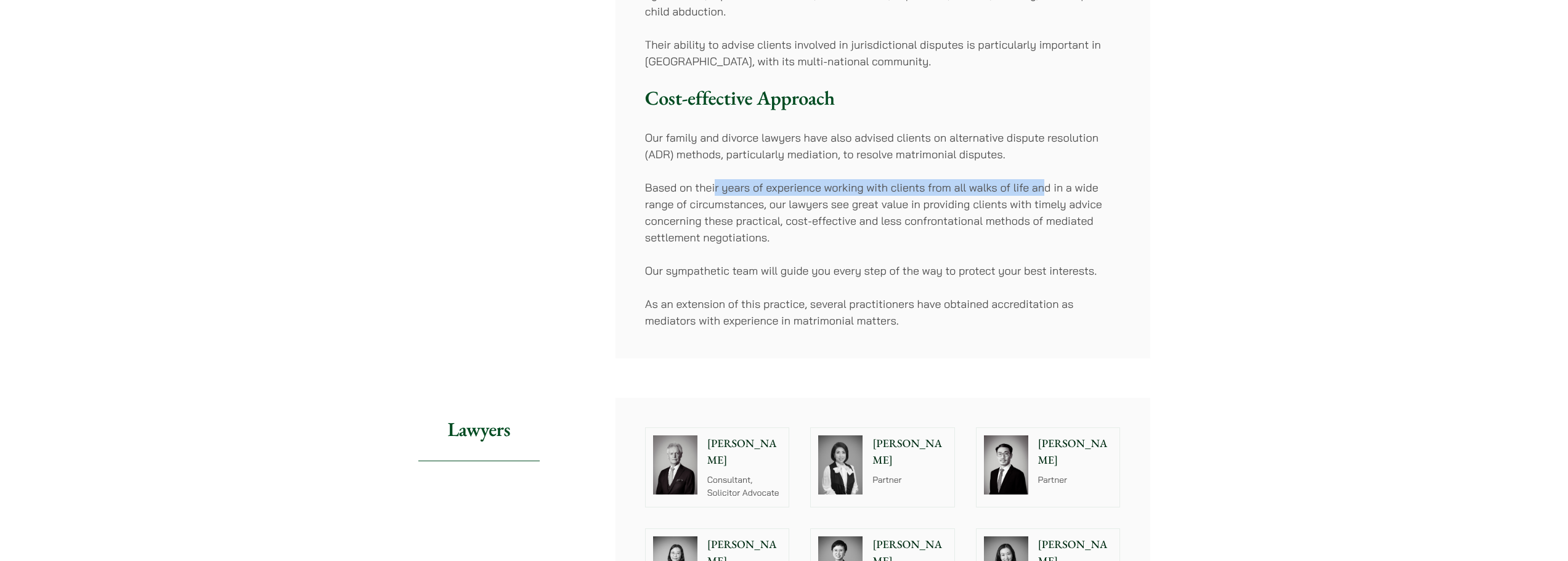
drag, startPoint x: 716, startPoint y: 193, endPoint x: 1044, endPoint y: 190, distance: 328.0
click at [1044, 190] on p "Based on their years of experience working with clients from all walks of life …" at bounding box center [883, 213] width 476 height 67
click at [1167, 245] on div "Home » Practice Areas » Matrimonial & Family Law Matrimonial & Family Law Share…" at bounding box center [784, 537] width 776 height 1936
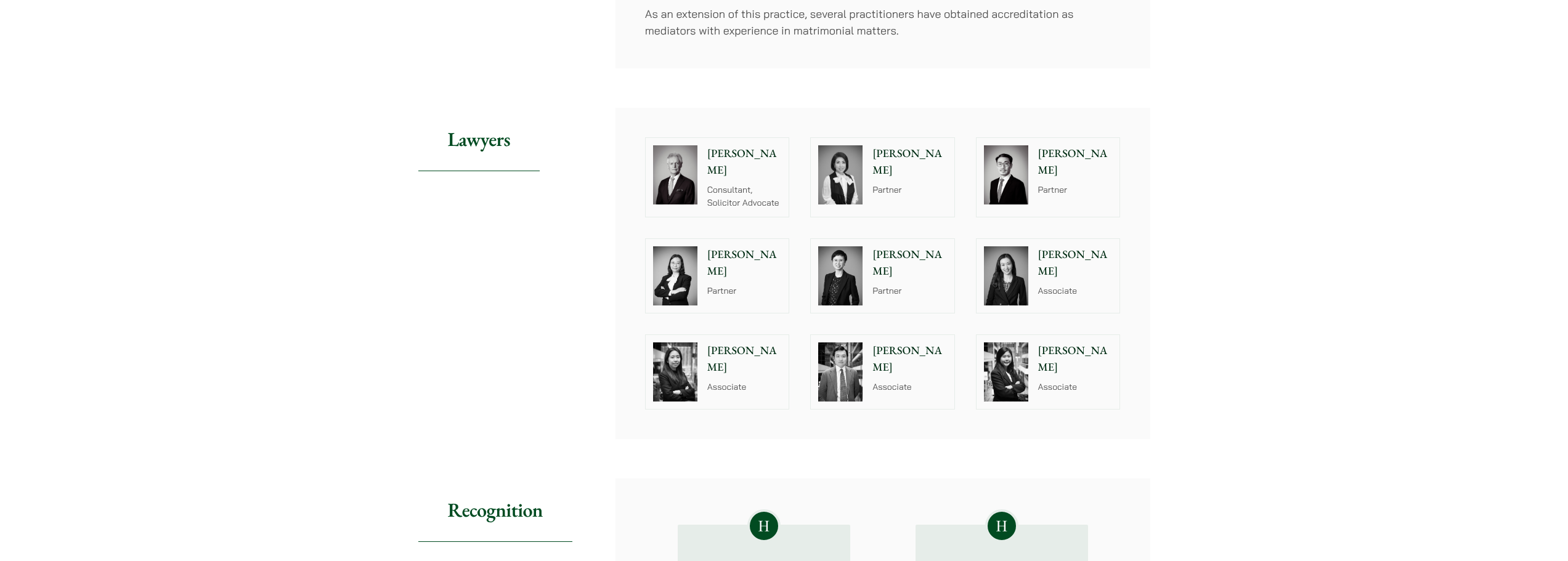
scroll to position [862, 0]
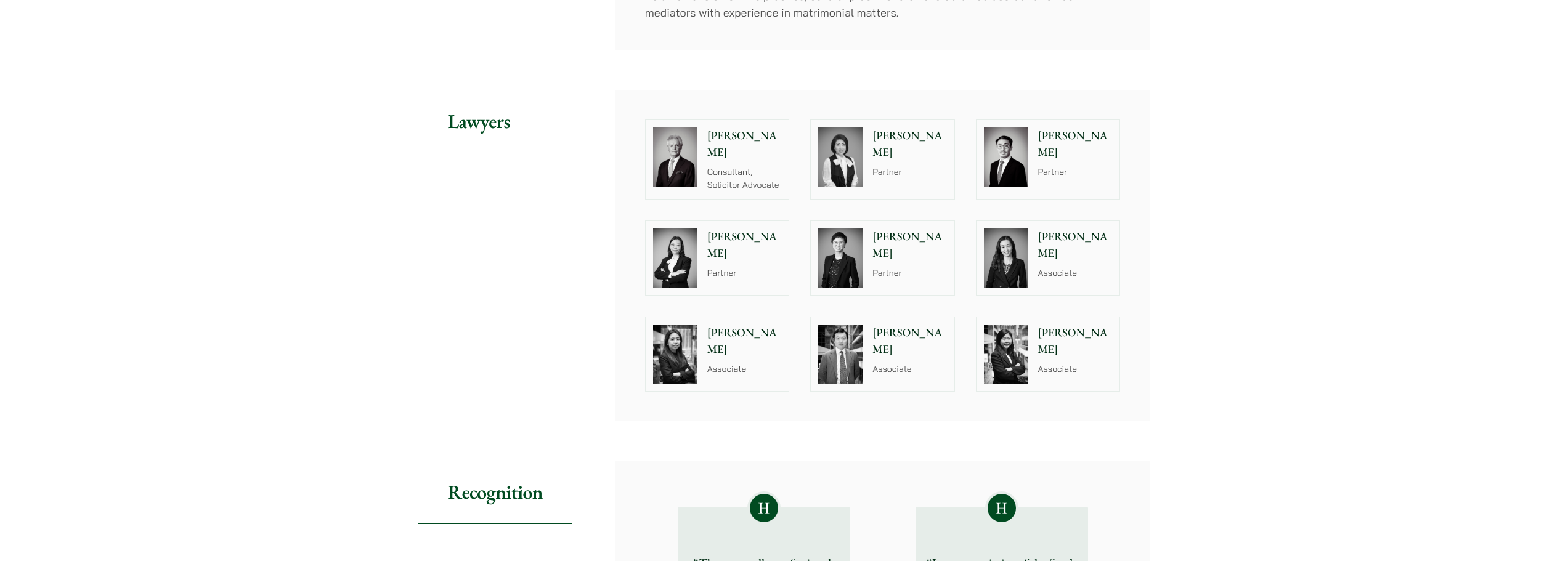
click at [1177, 324] on div "Home » Practice Areas » Matrimonial & Family Law Matrimonial & Family Law Share…" at bounding box center [784, 229] width 1568 height 1995
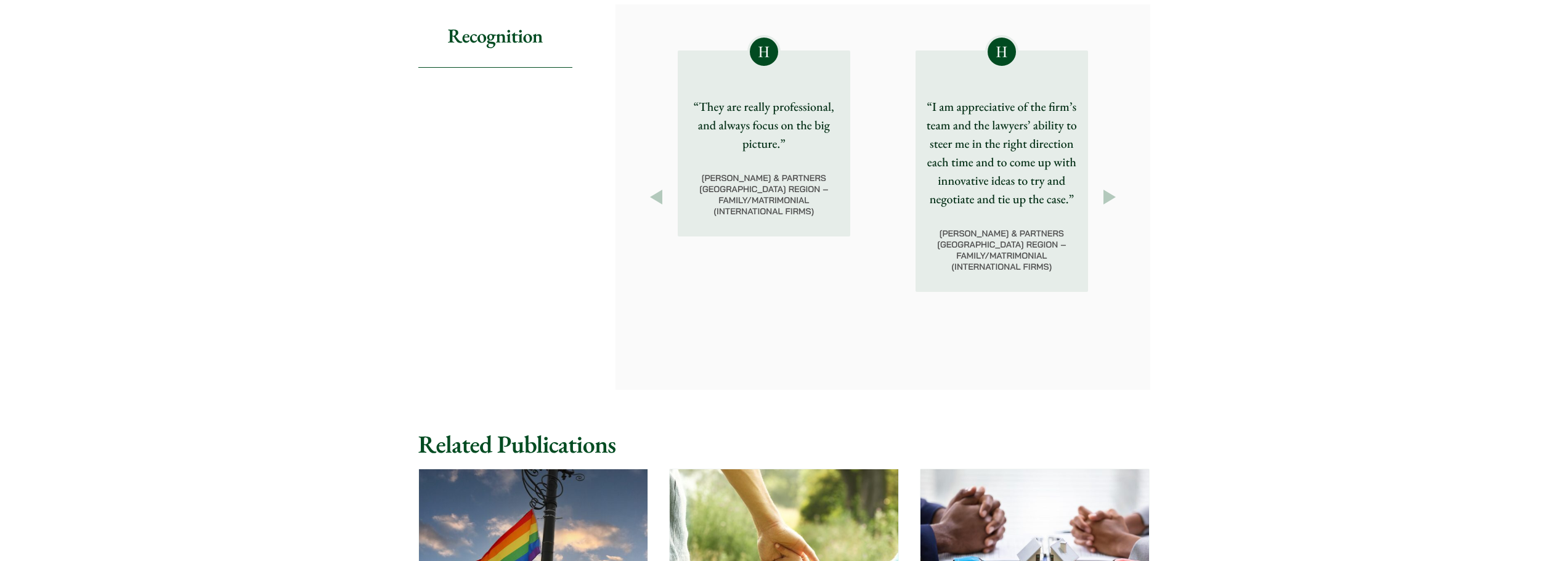
scroll to position [1256, 0]
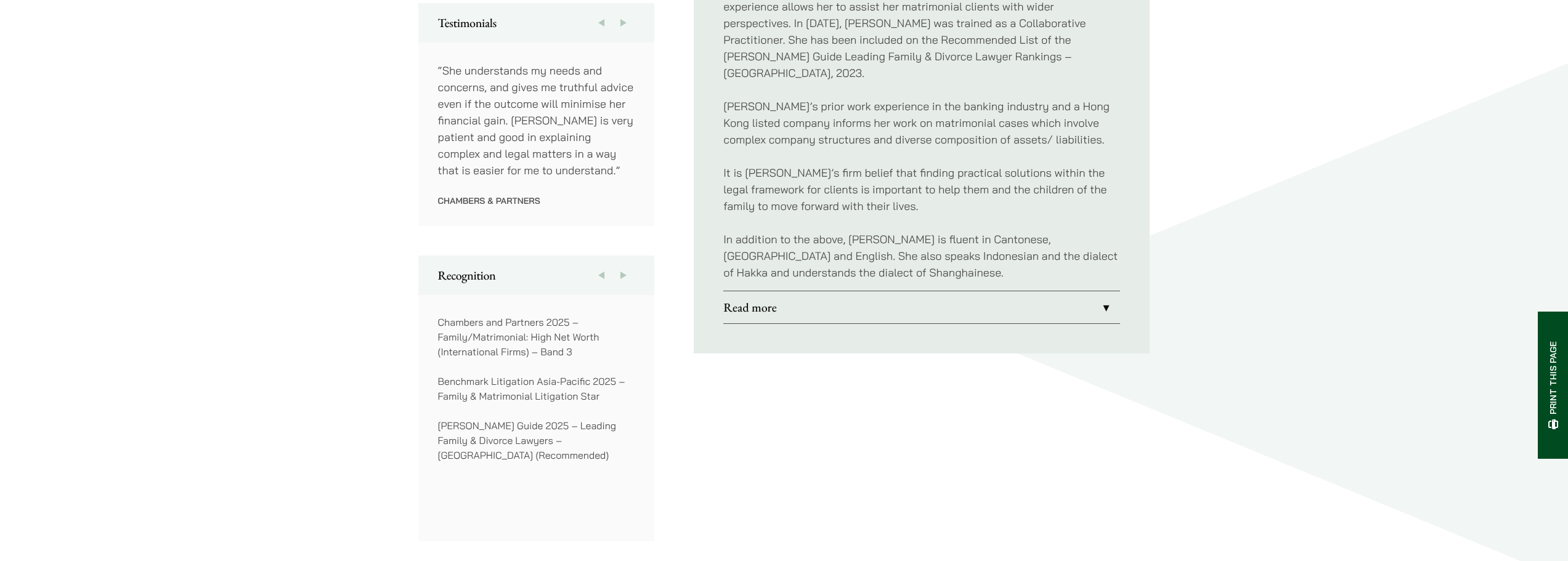
scroll to position [739, 0]
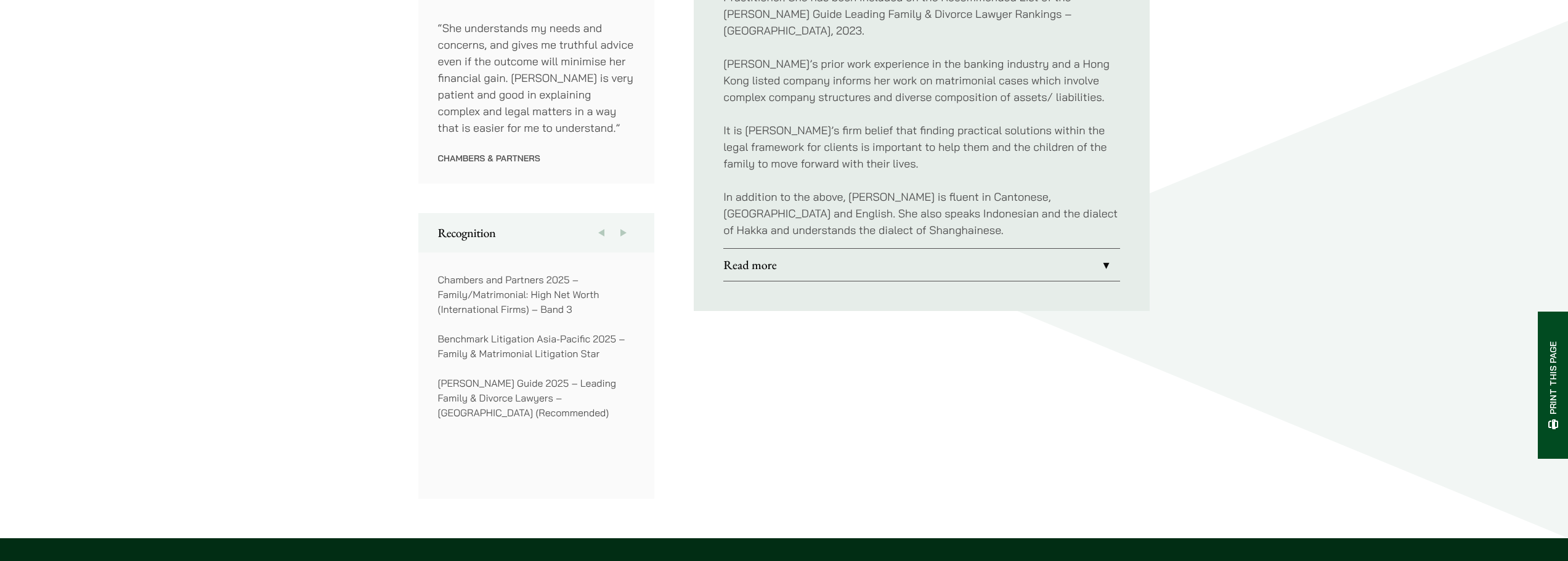
click at [1035, 249] on link "Read more" at bounding box center [921, 265] width 396 height 32
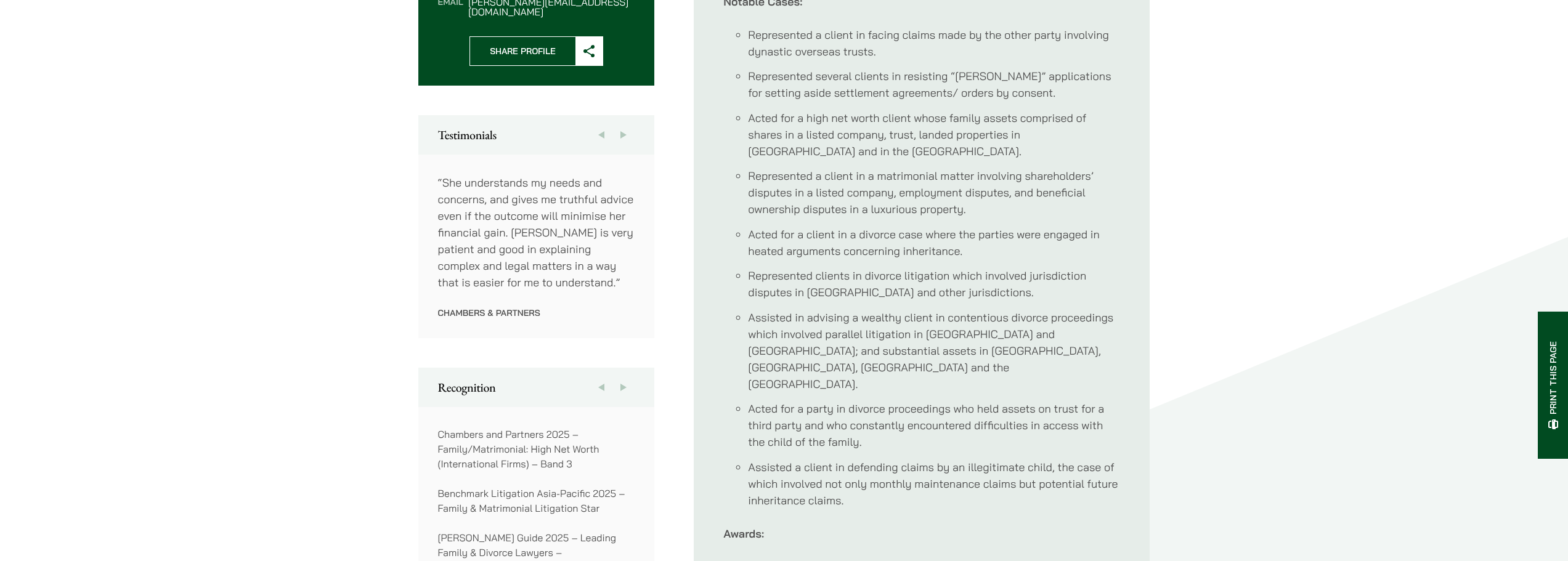
scroll to position [493, 0]
